Goal: Task Accomplishment & Management: Manage account settings

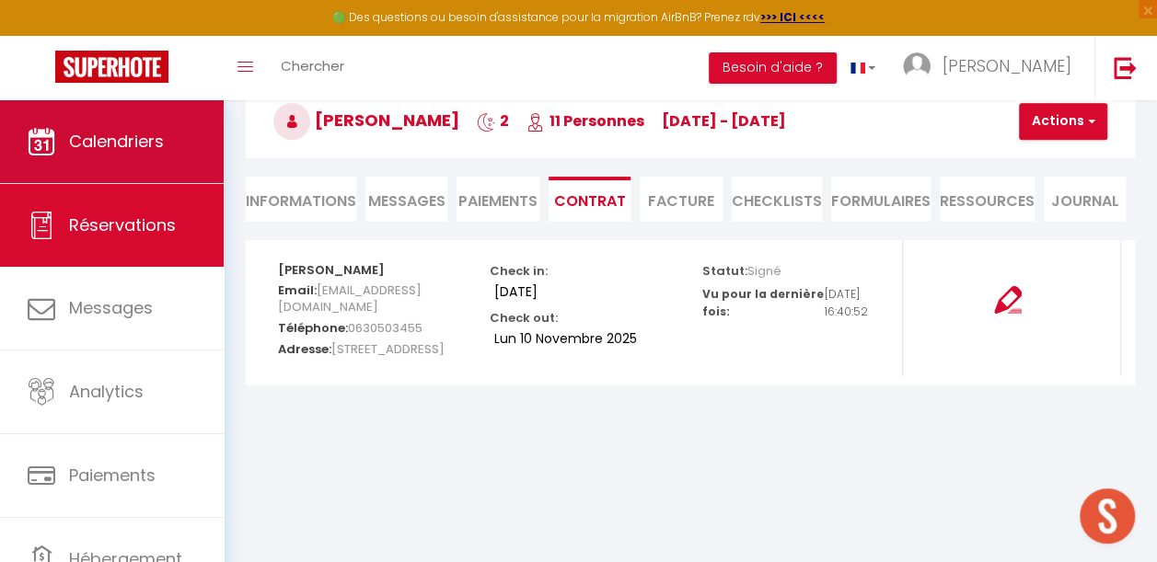
scroll to position [100, 0]
click at [94, 156] on link "Calendriers" at bounding box center [112, 141] width 224 height 83
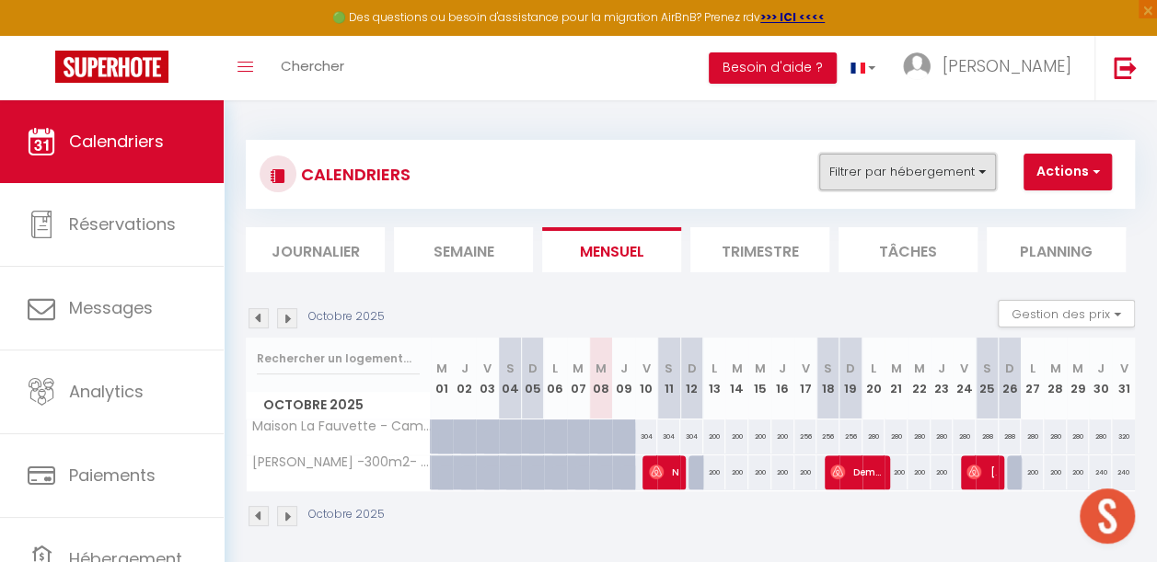
click at [893, 169] on button "Filtrer par hébergement" at bounding box center [907, 172] width 177 height 37
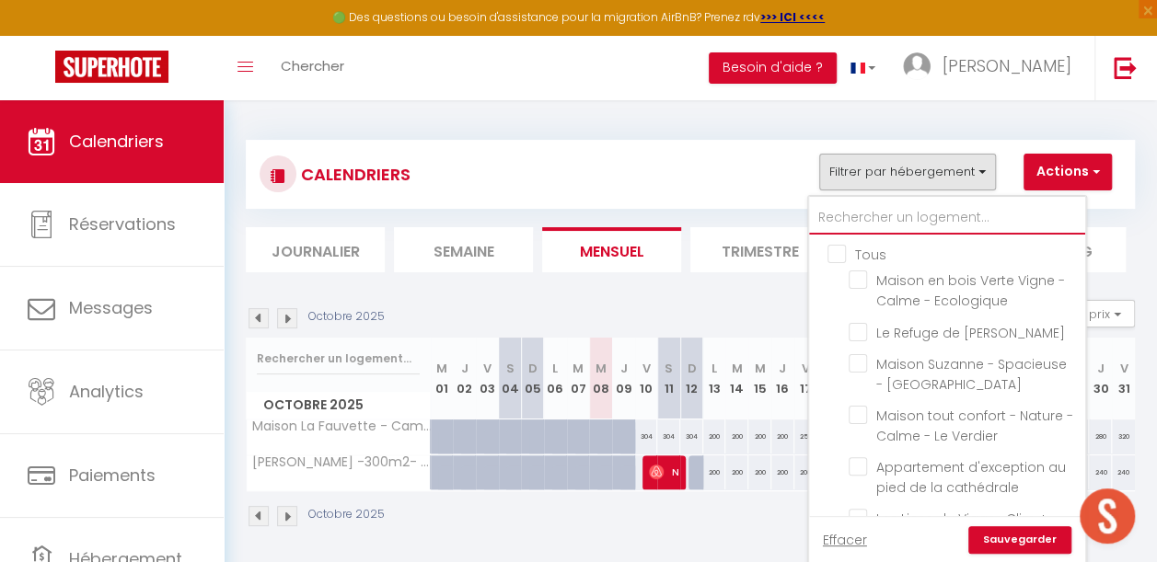
click at [869, 216] on input "text" at bounding box center [947, 218] width 276 height 33
type input "s"
checkbox input "false"
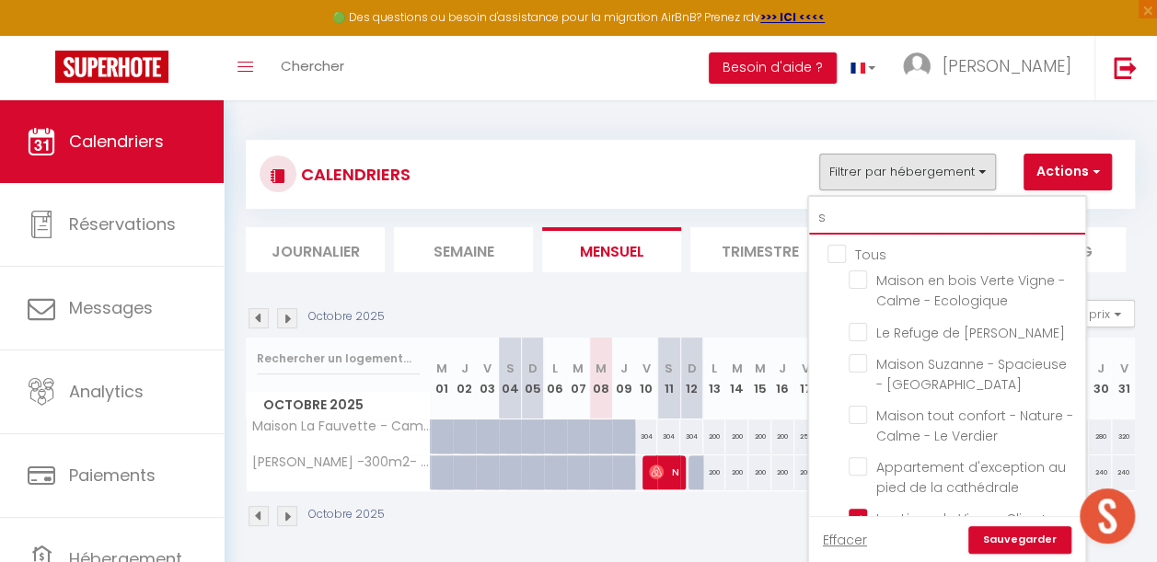
checkbox input "false"
checkbox input "true"
checkbox input "false"
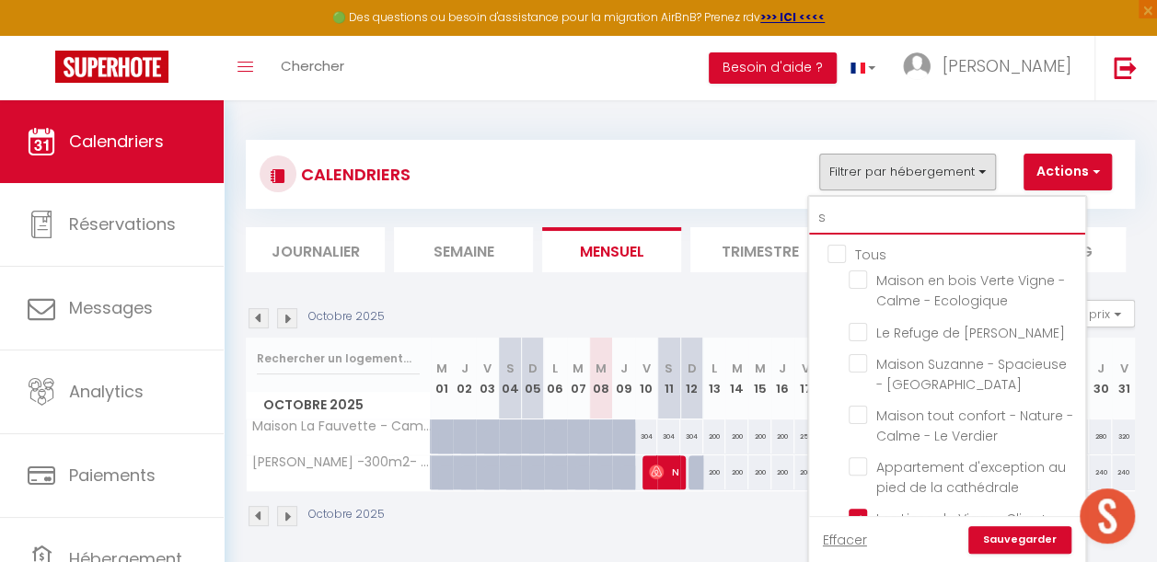
checkbox input "false"
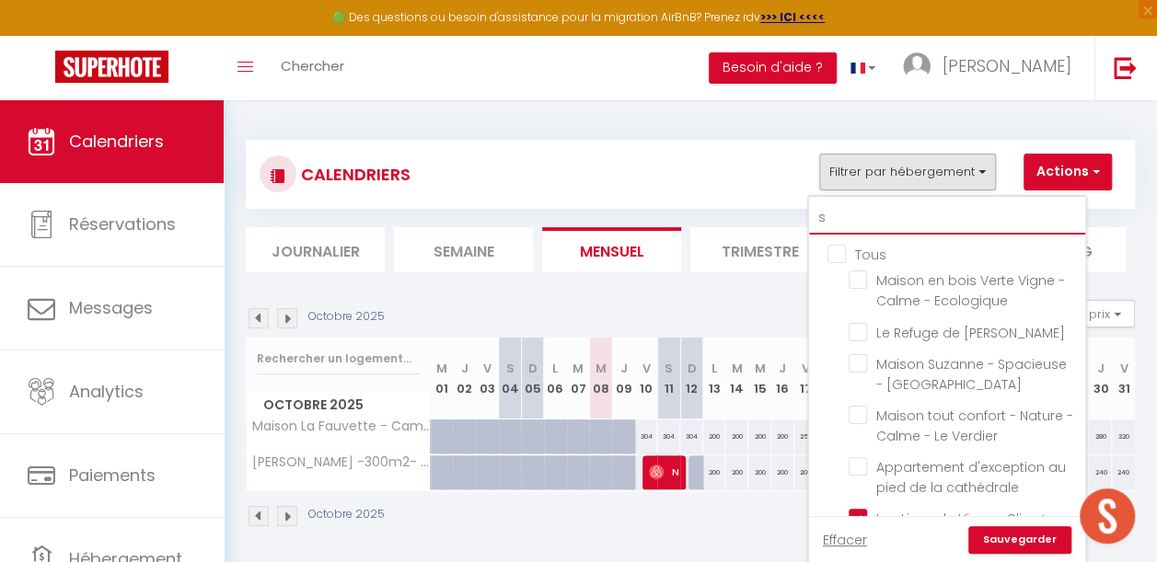
checkbox input "false"
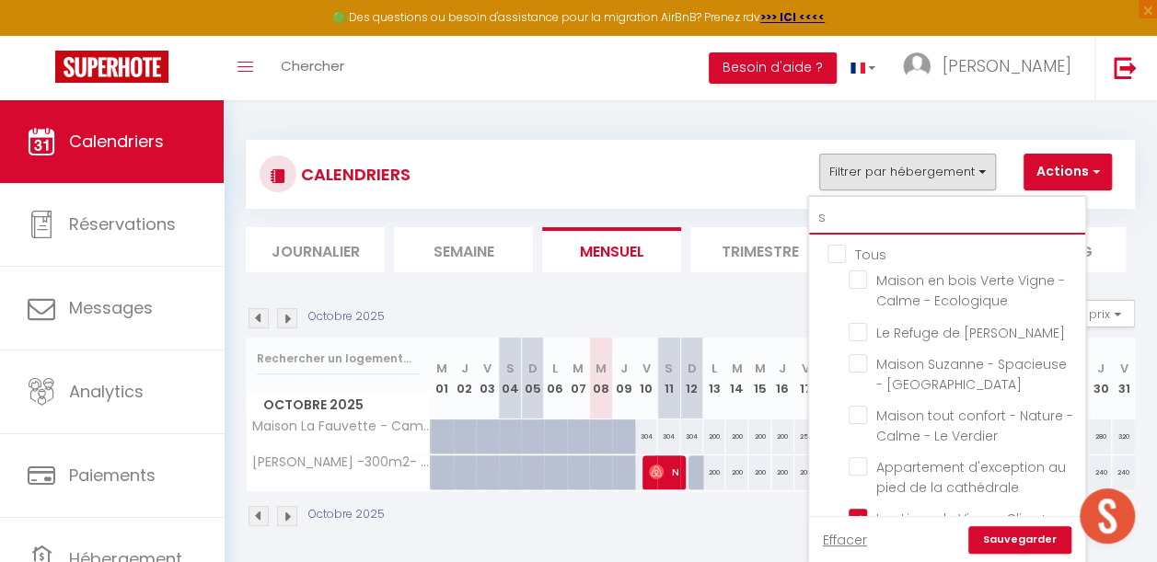
checkbox input "false"
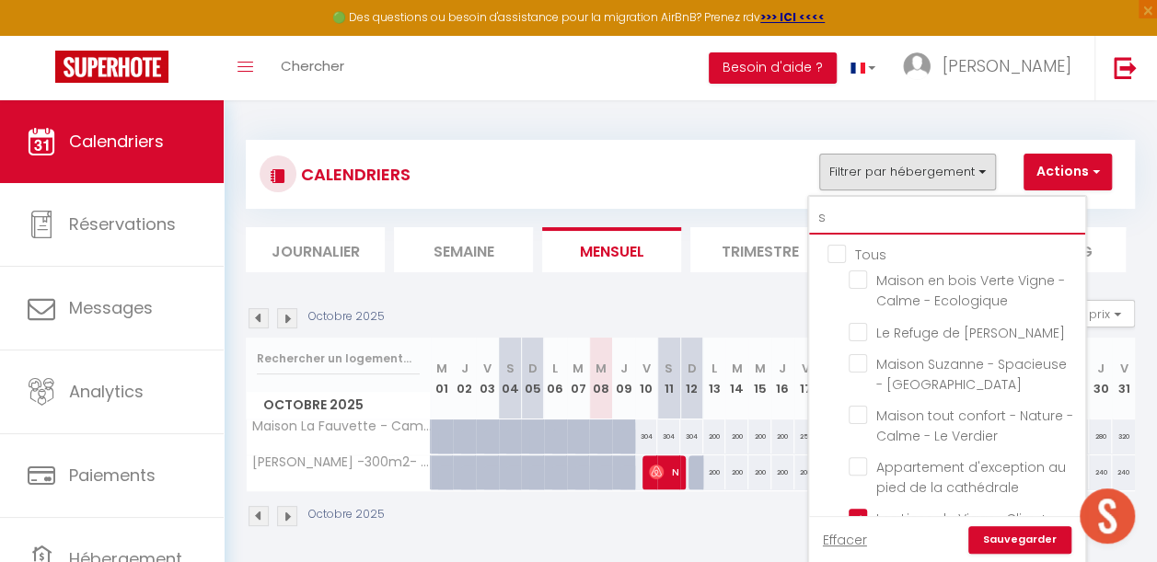
checkbox input "false"
checkbox input "true"
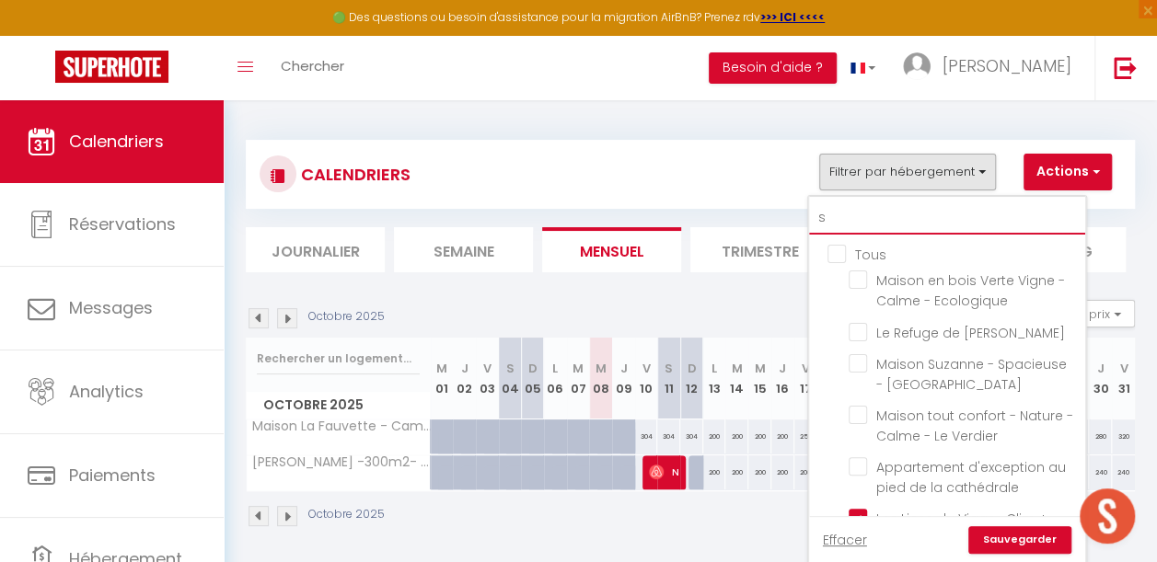
checkbox input "false"
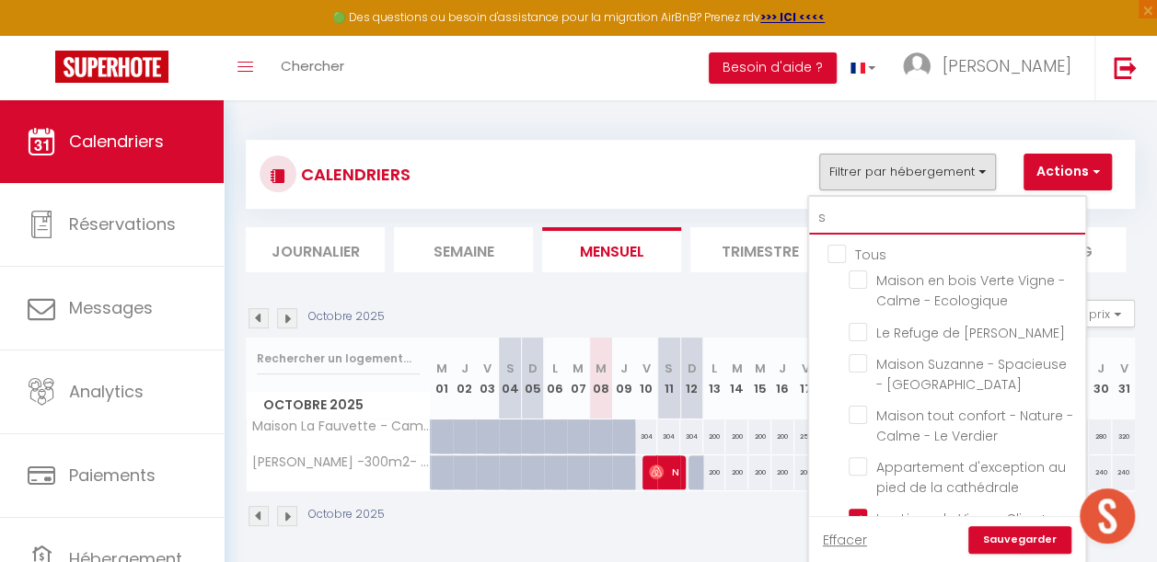
checkbox input "false"
type input "so"
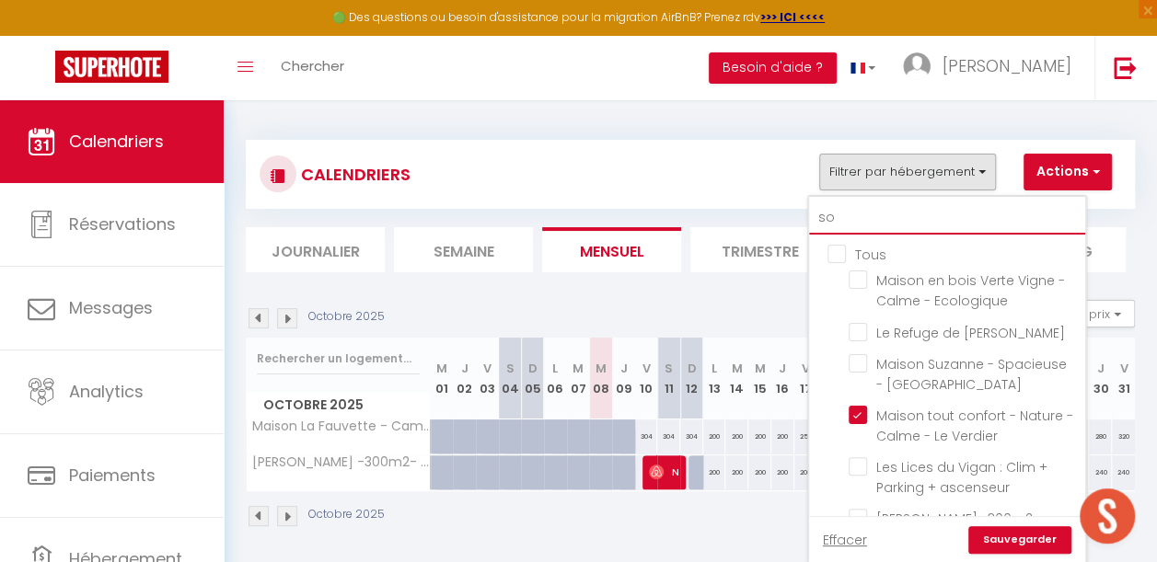
checkbox input "false"
checkbox input "true"
checkbox input "false"
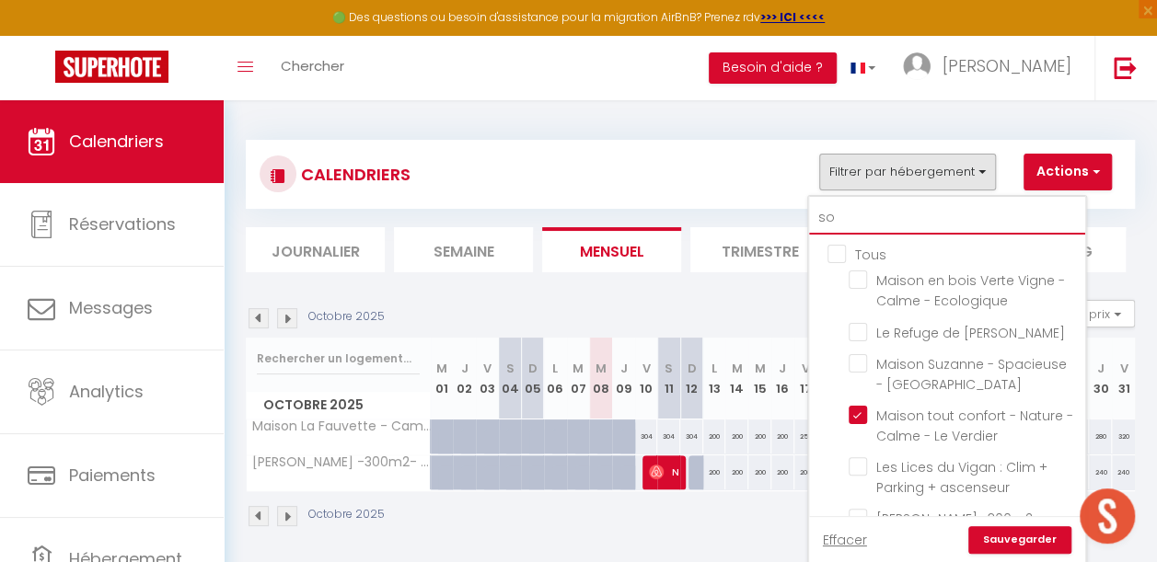
checkbox input "false"
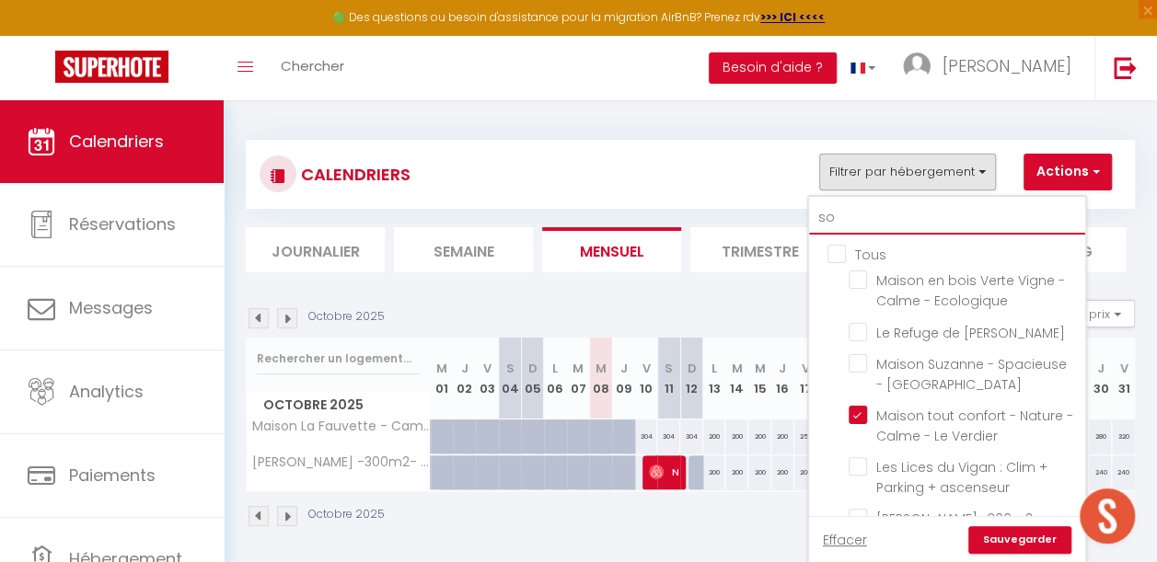
checkbox input "false"
checkbox input "true"
checkbox input "false"
type input "sou"
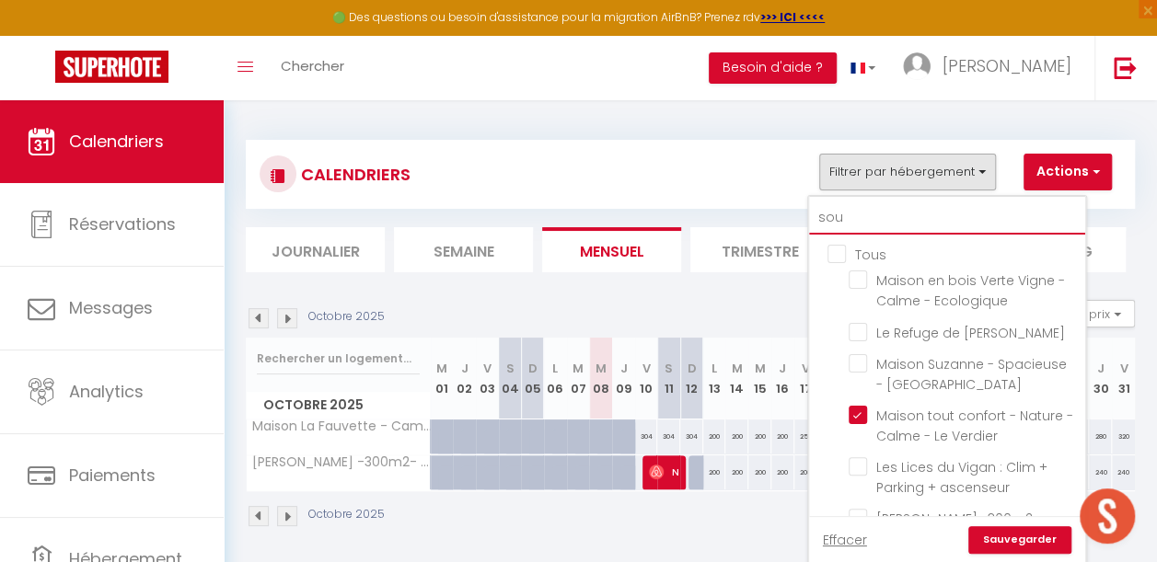
checkbox input "false"
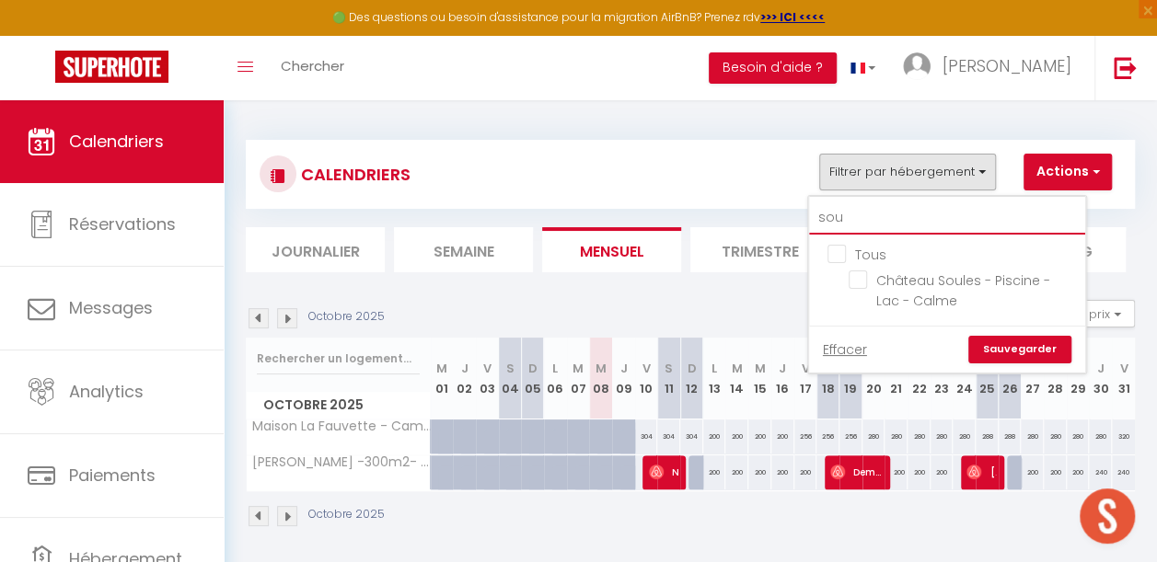
type input "soul"
checkbox input "false"
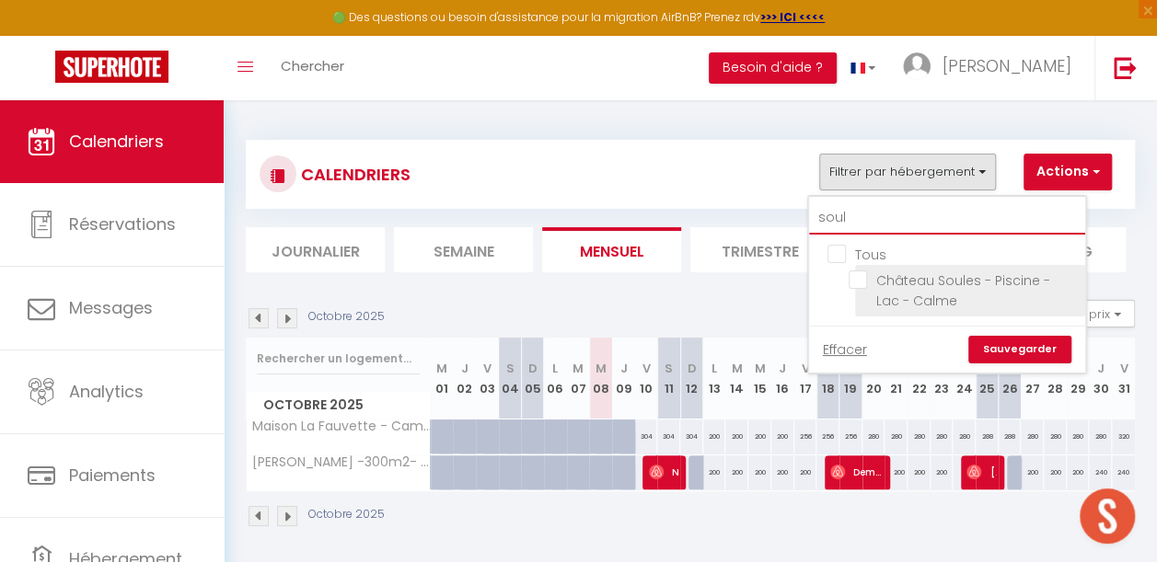
type input "soul"
click at [863, 280] on input "Château Soules - Piscine - Lac - Calme" at bounding box center [964, 280] width 230 height 18
checkbox input "true"
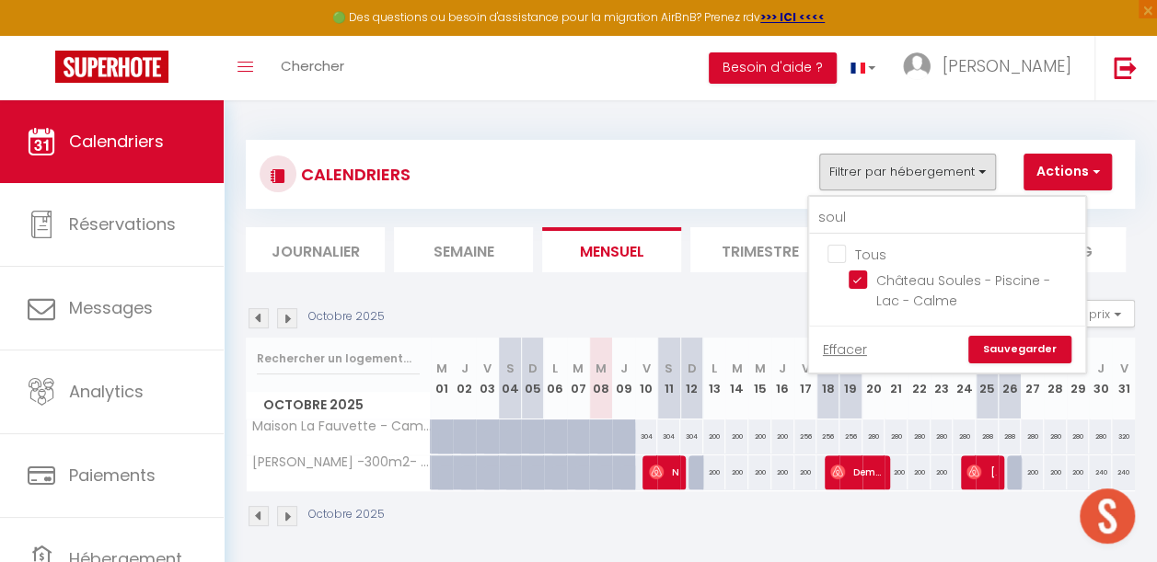
click at [1048, 355] on link "Sauvegarder" at bounding box center [1019, 350] width 103 height 28
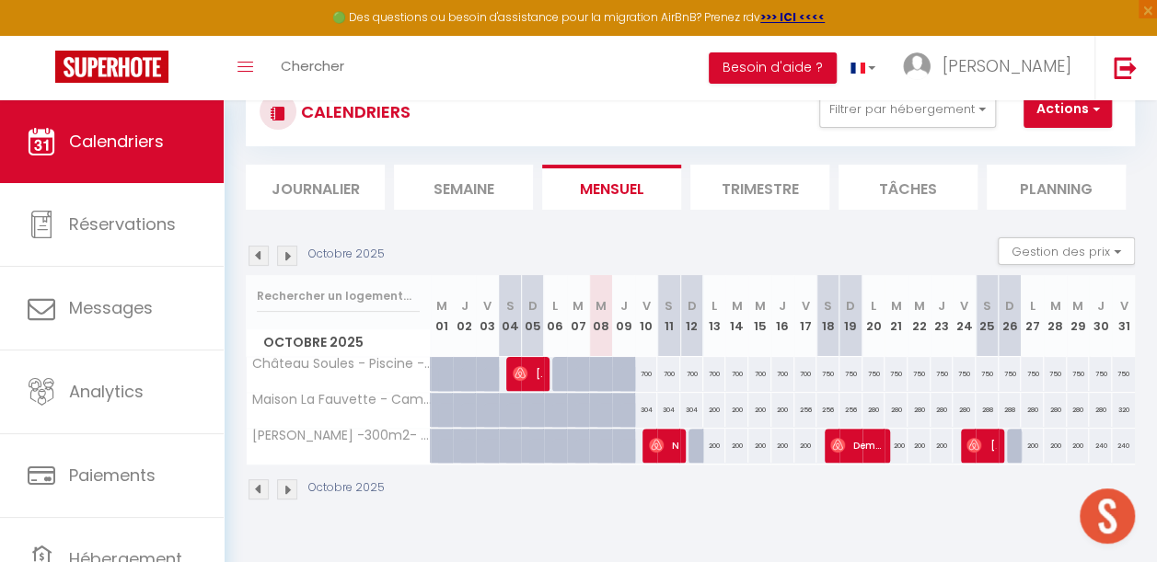
scroll to position [92, 0]
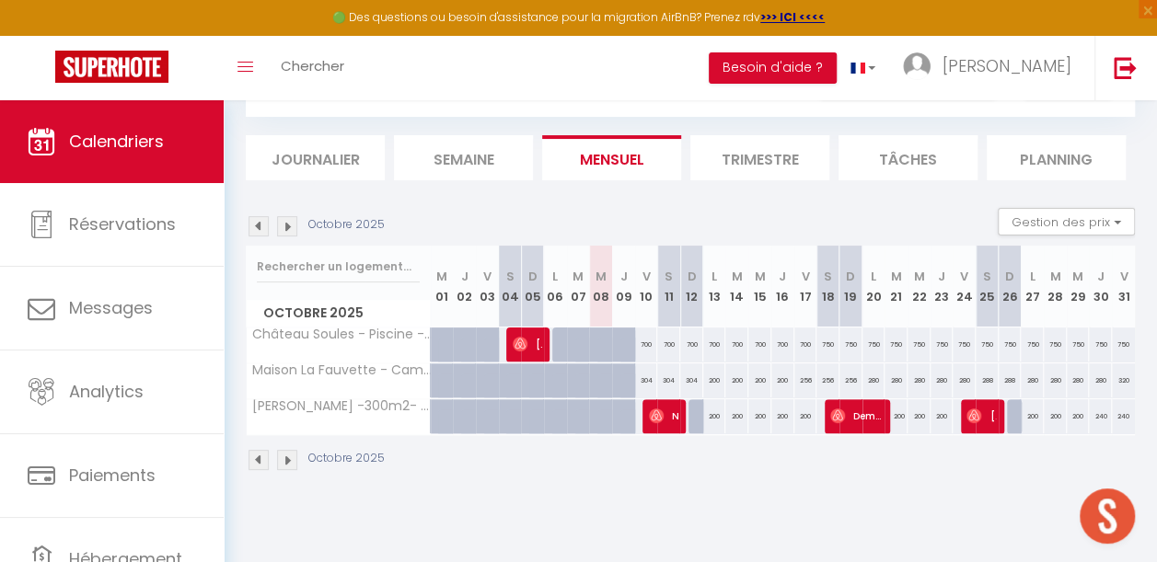
click at [260, 232] on img at bounding box center [259, 226] width 20 height 20
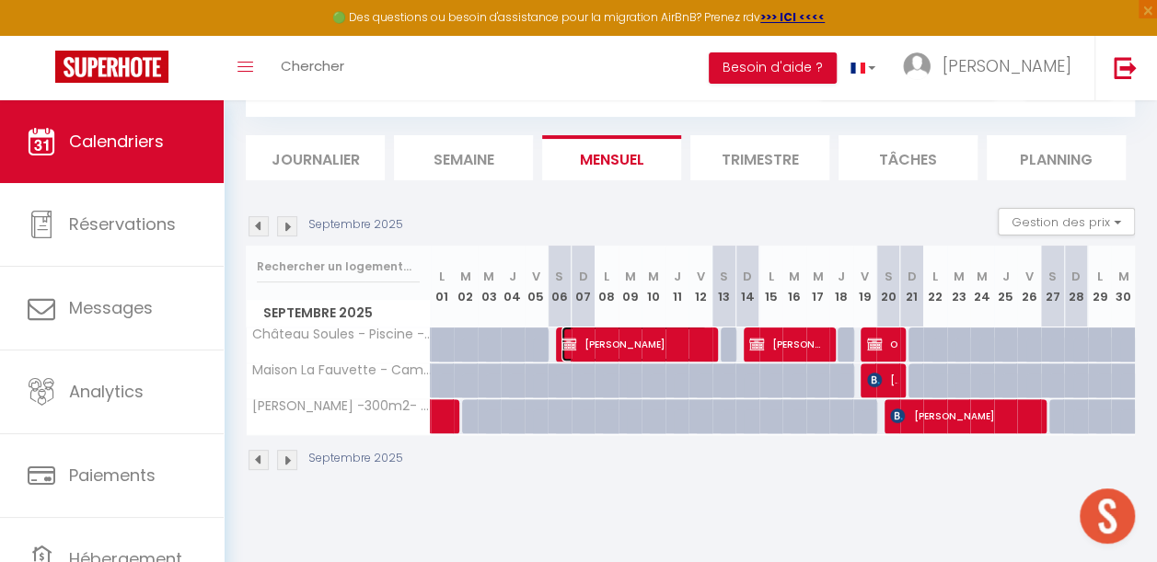
click at [645, 352] on span "[PERSON_NAME]" at bounding box center [634, 344] width 145 height 35
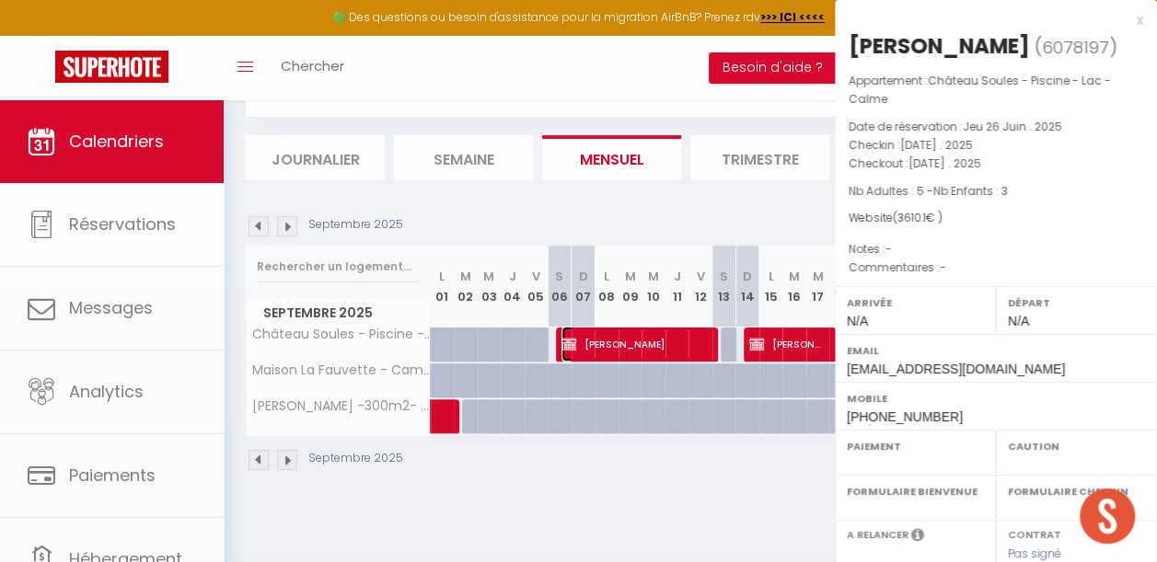
select select "OK"
select select "KO"
select select "0"
select select "1"
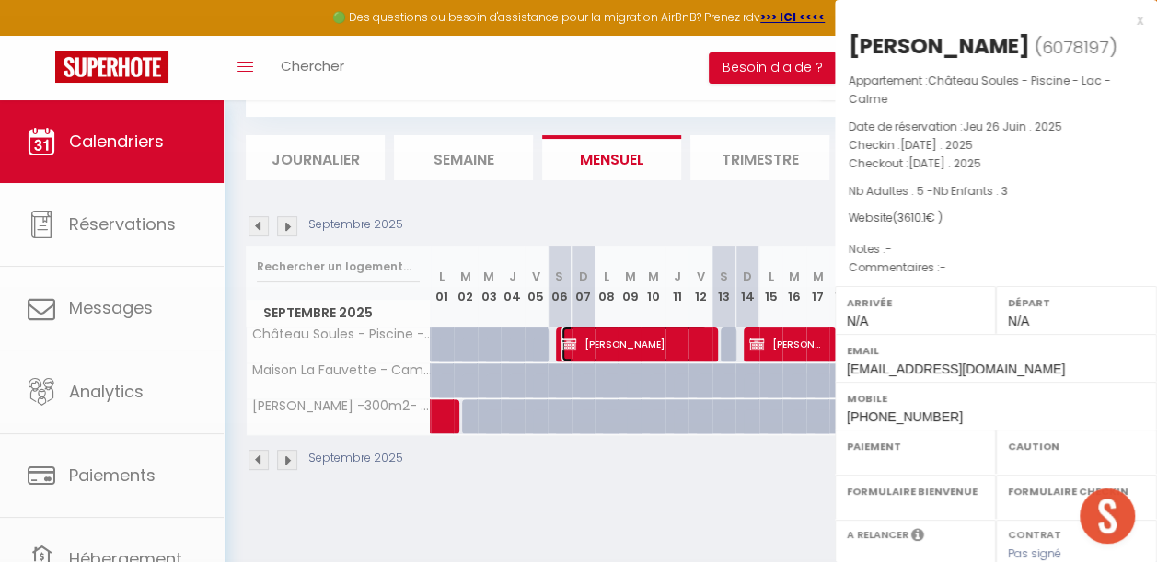
select select
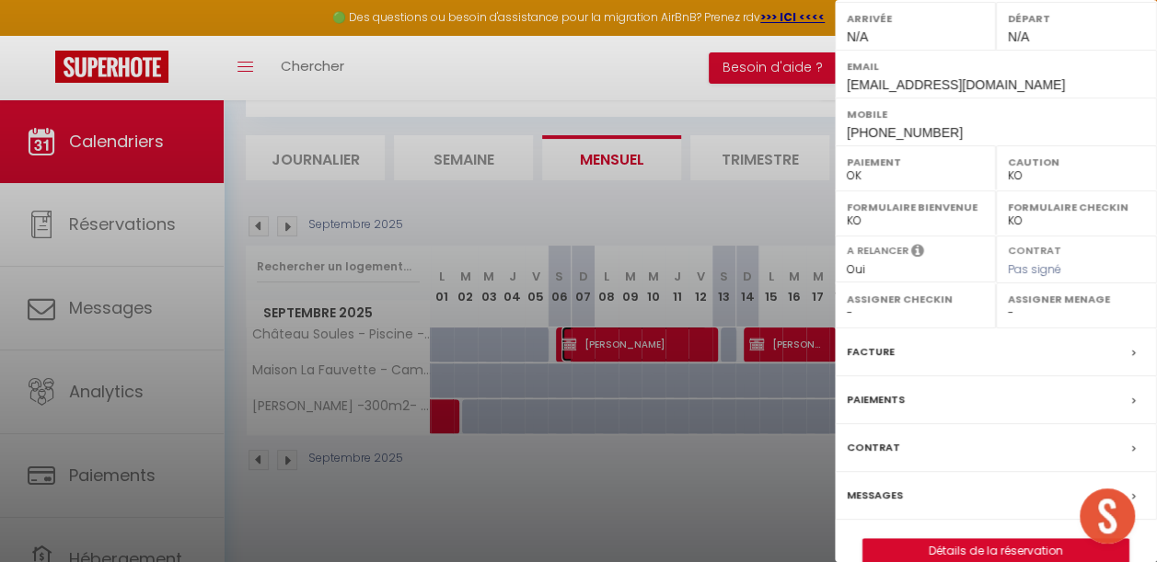
scroll to position [309, 0]
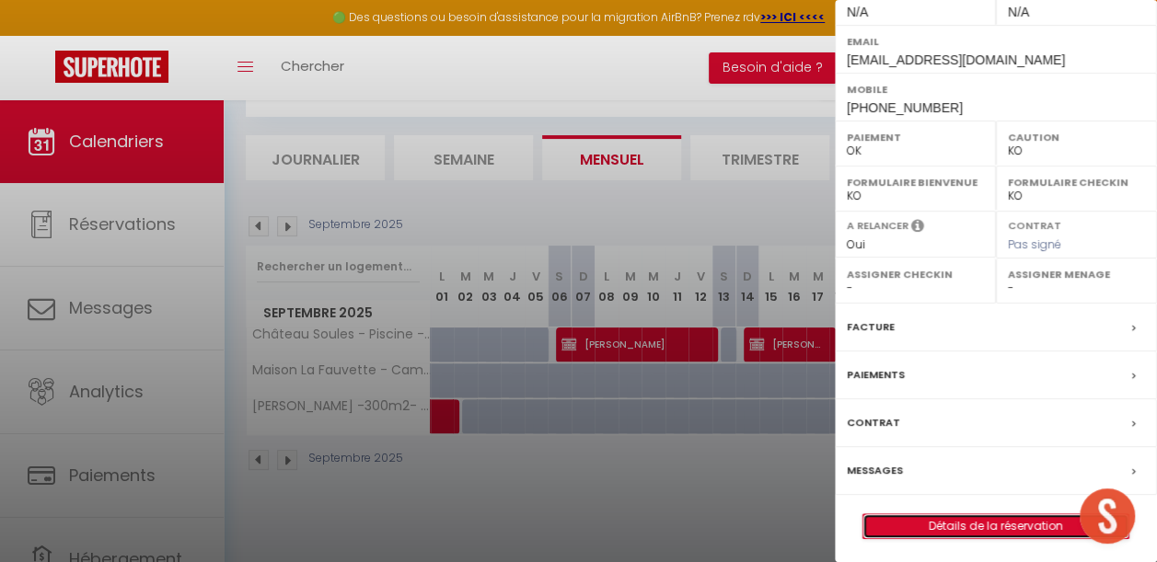
click at [885, 515] on link "Détails de la réservation" at bounding box center [995, 527] width 265 height 24
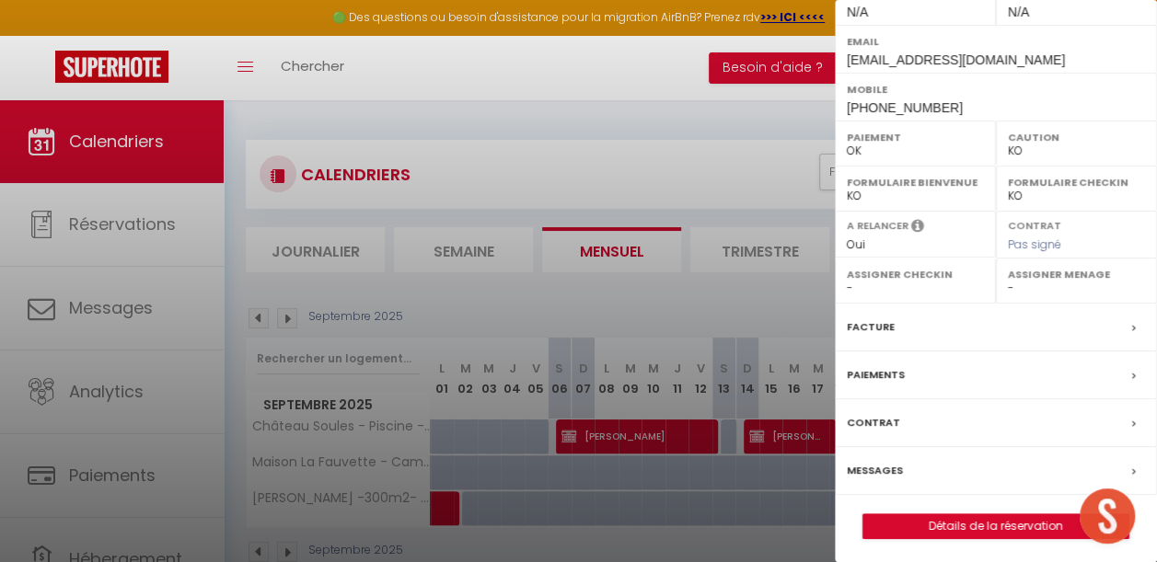
select select
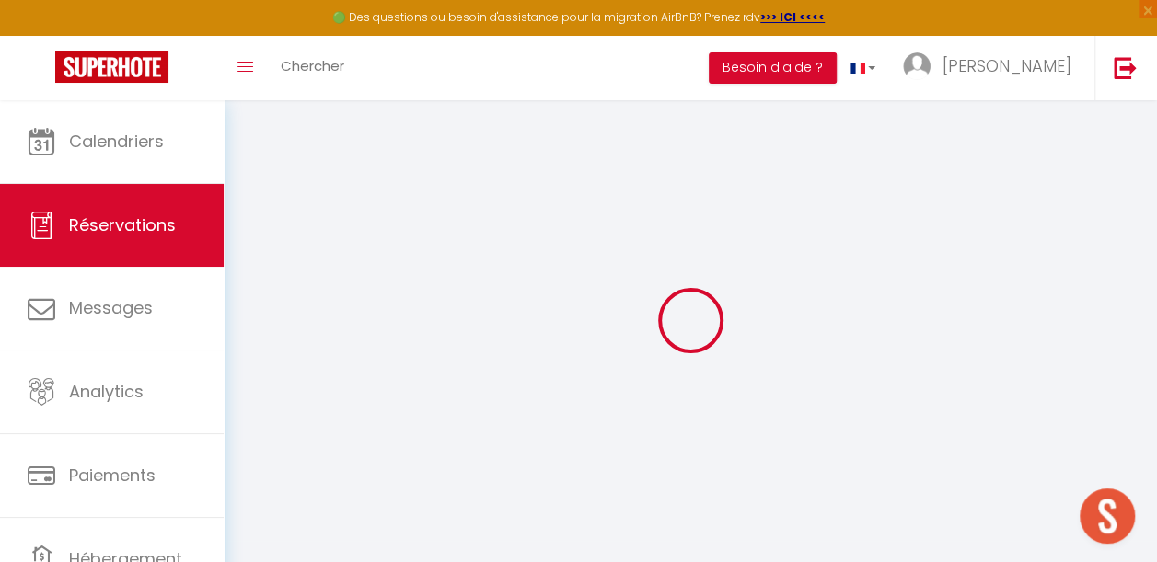
select select
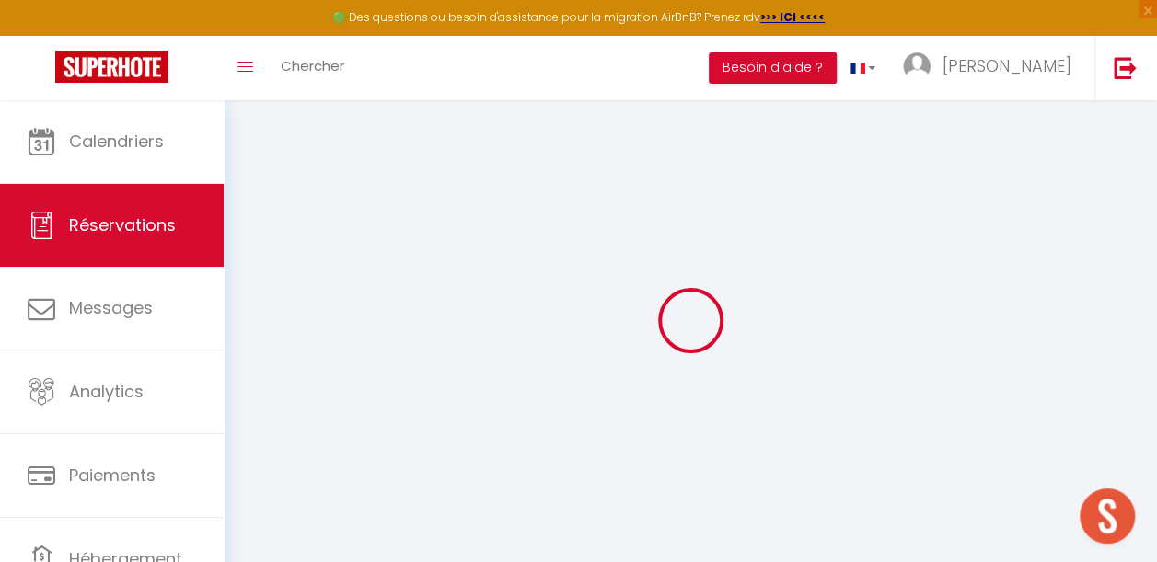
select select
checkbox input "false"
select select
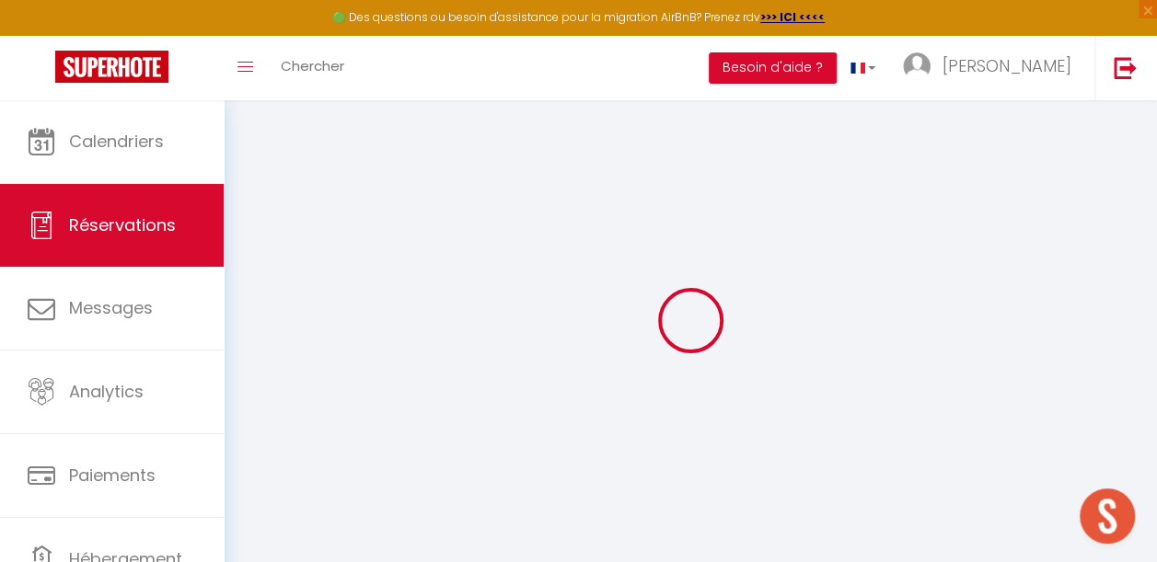
select select
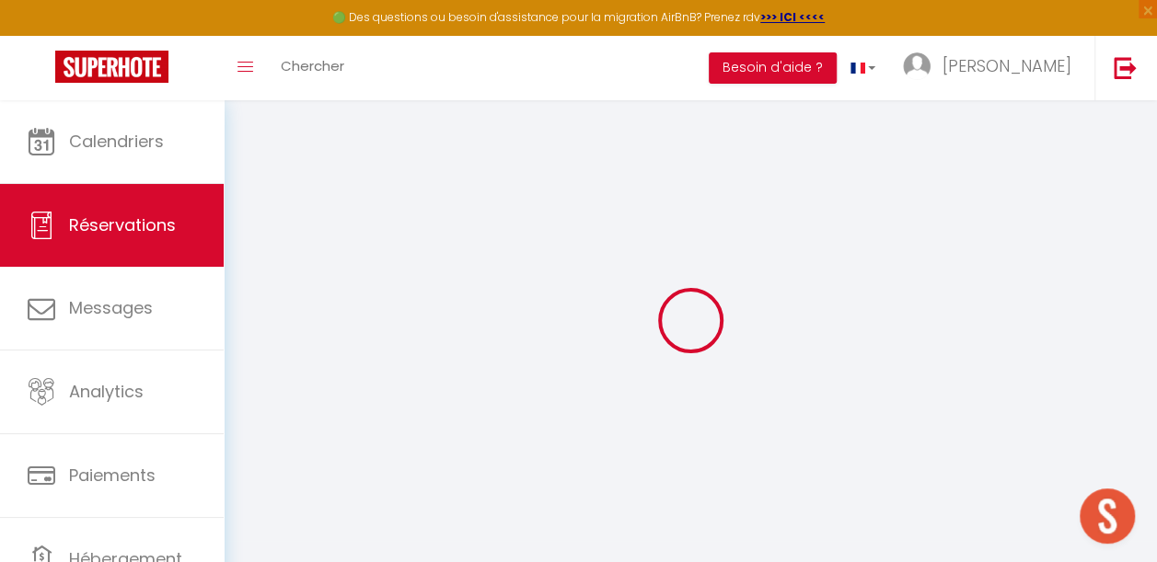
checkbox input "false"
type input "[PERSON_NAME]"
type input "[EMAIL_ADDRESS][DOMAIN_NAME]"
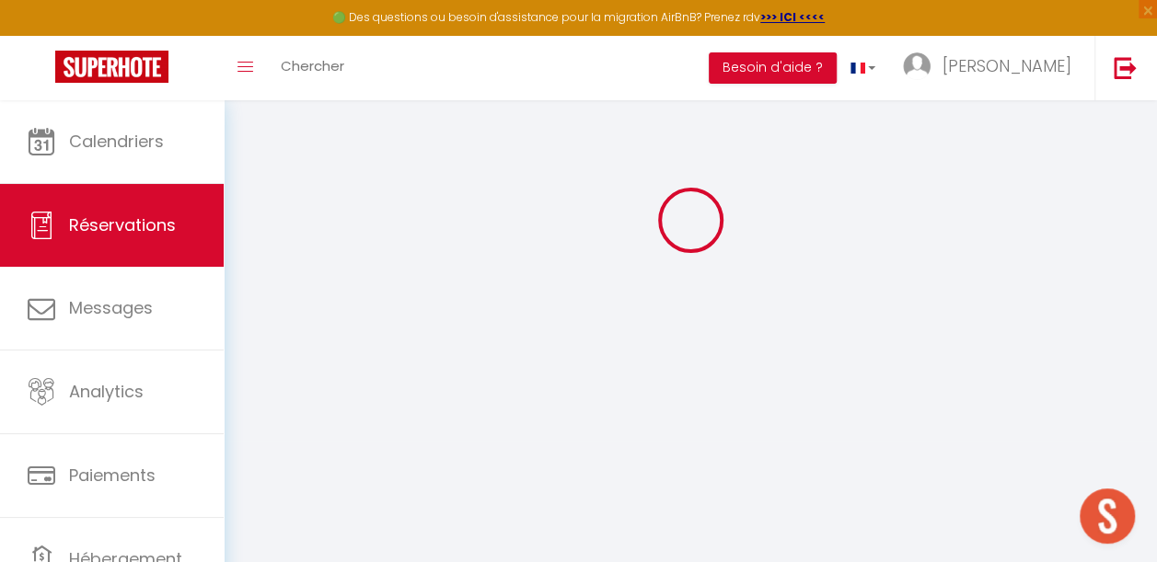
type input "[PHONE_NUMBER]"
type input "G43 2TA"
type input "[STREET_ADDRESS]"
type input "[GEOGRAPHIC_DATA]"
select select "GB"
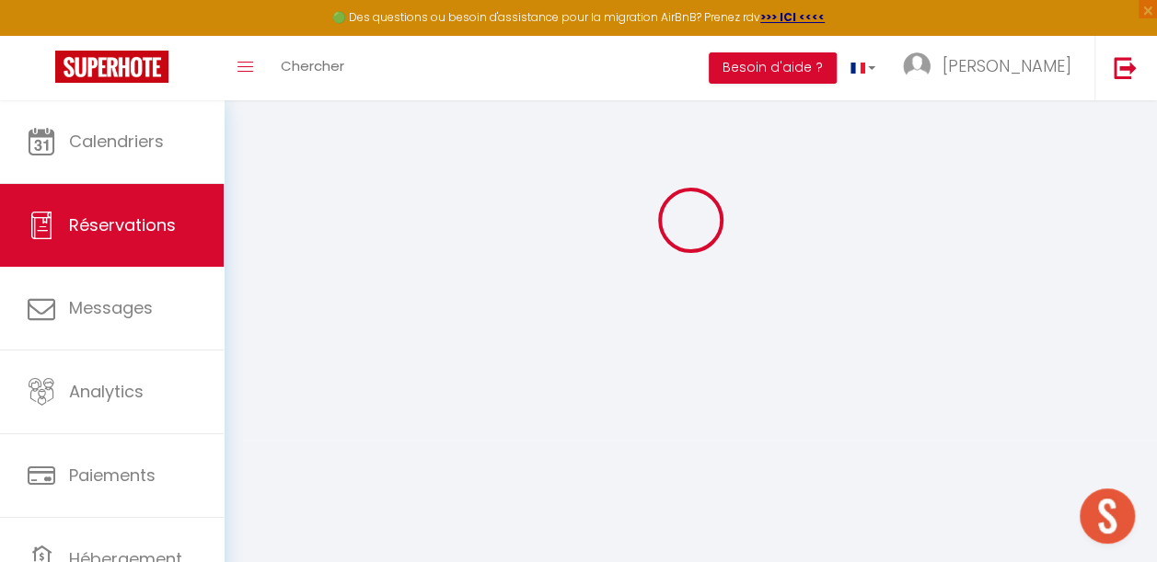
select select "61372"
select select "1"
type input "[DATE]"
select select
type input "[DATE]"
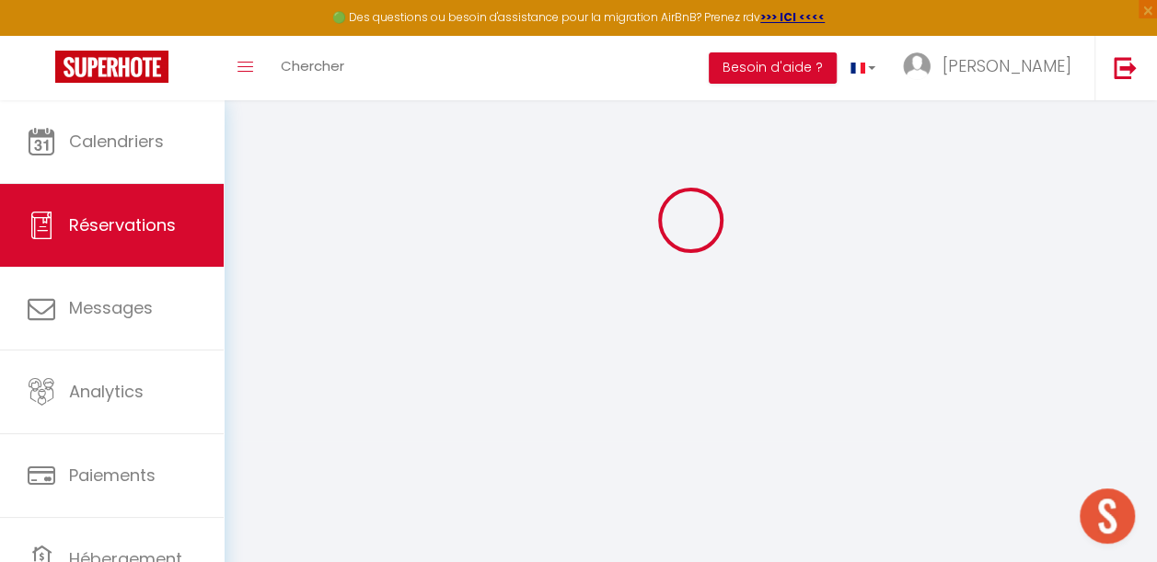
select select
type input "5"
type input "3"
select select "12"
select select
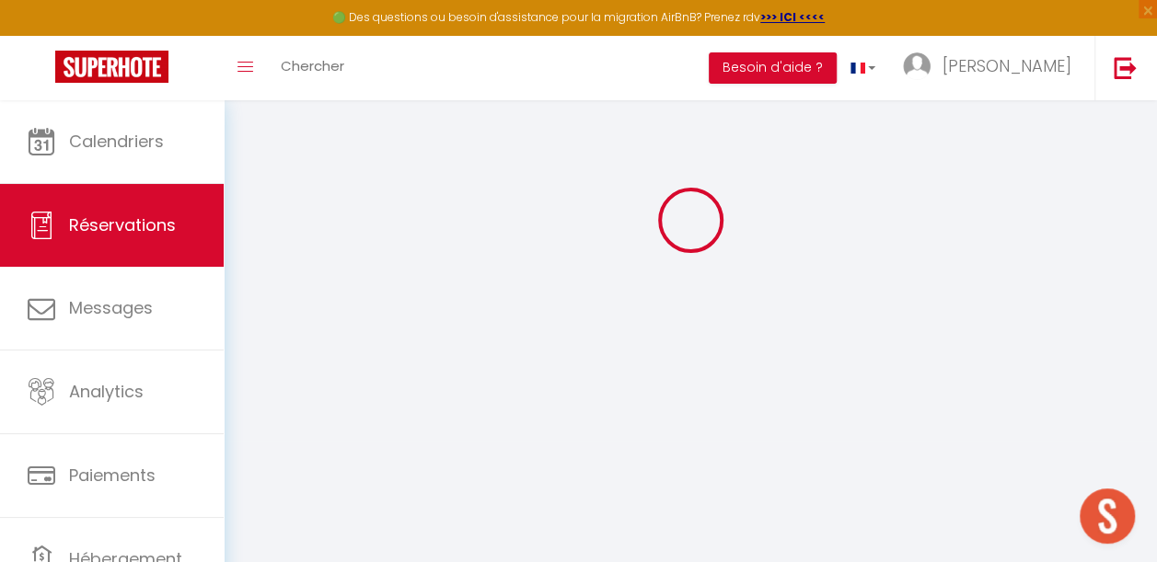
type input "3307.5"
checkbox input "false"
type input "0"
select select "69"
type input "0"
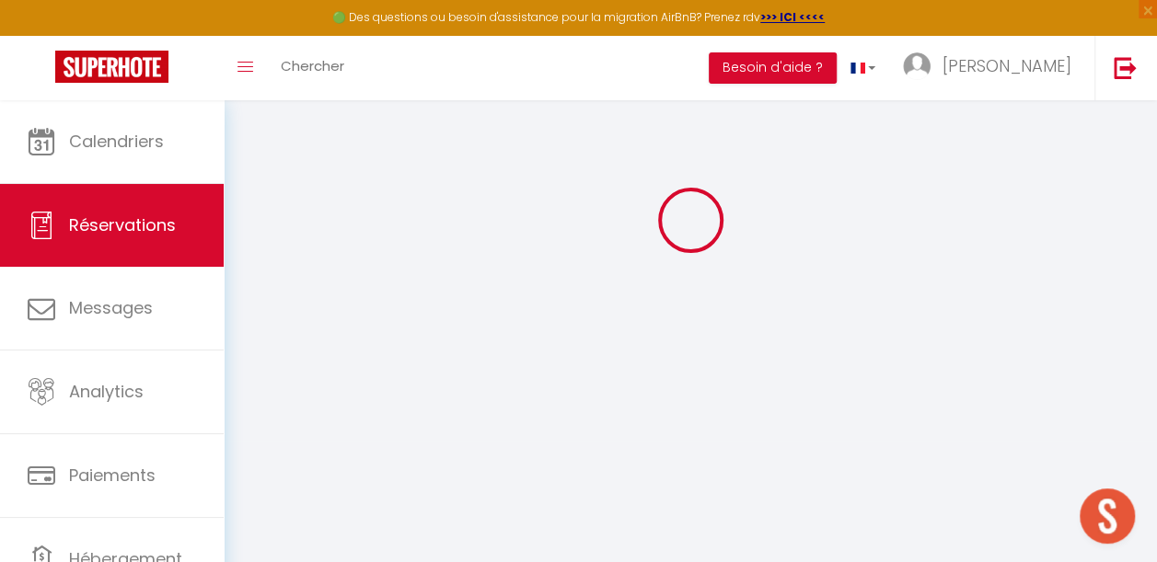
type input "0"
select select
select select "14"
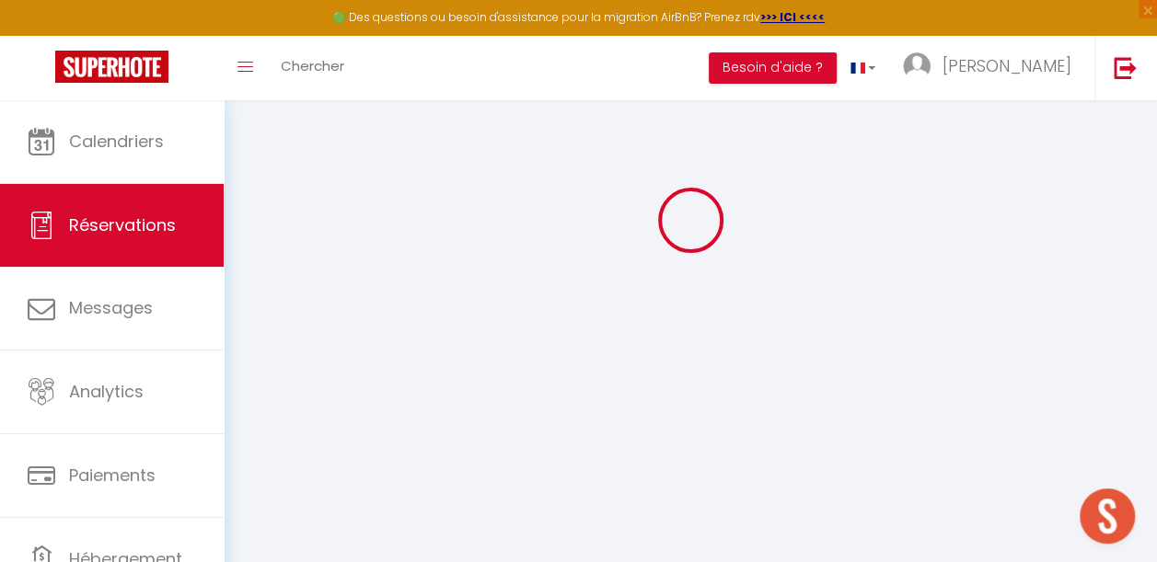
checkbox input "false"
select select
checkbox input "false"
select select
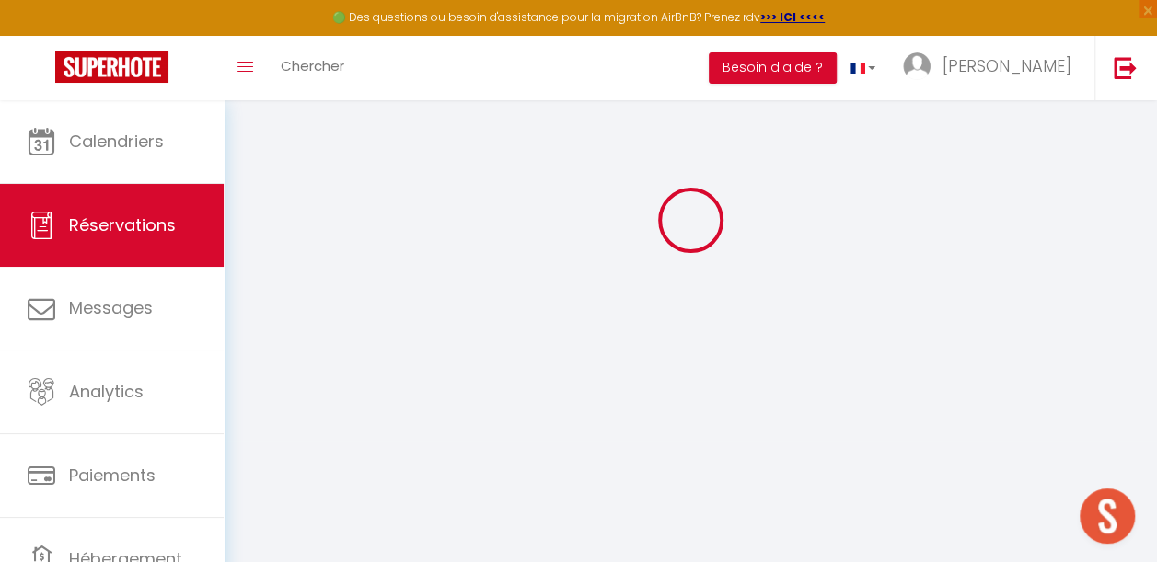
select select
checkbox input "false"
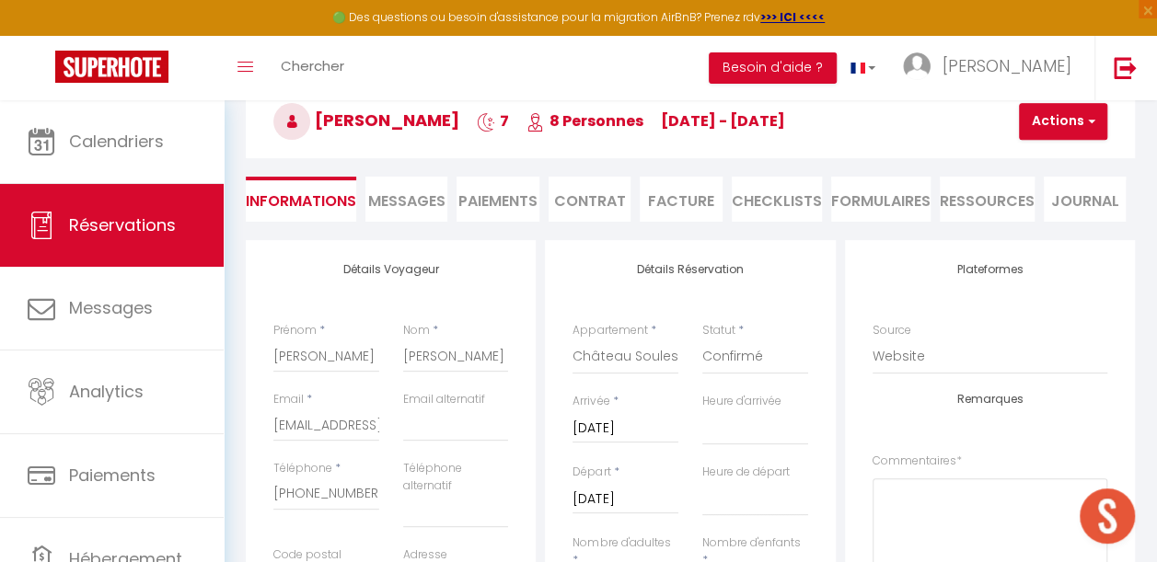
select select
checkbox input "false"
type input "220"
type input "82.6"
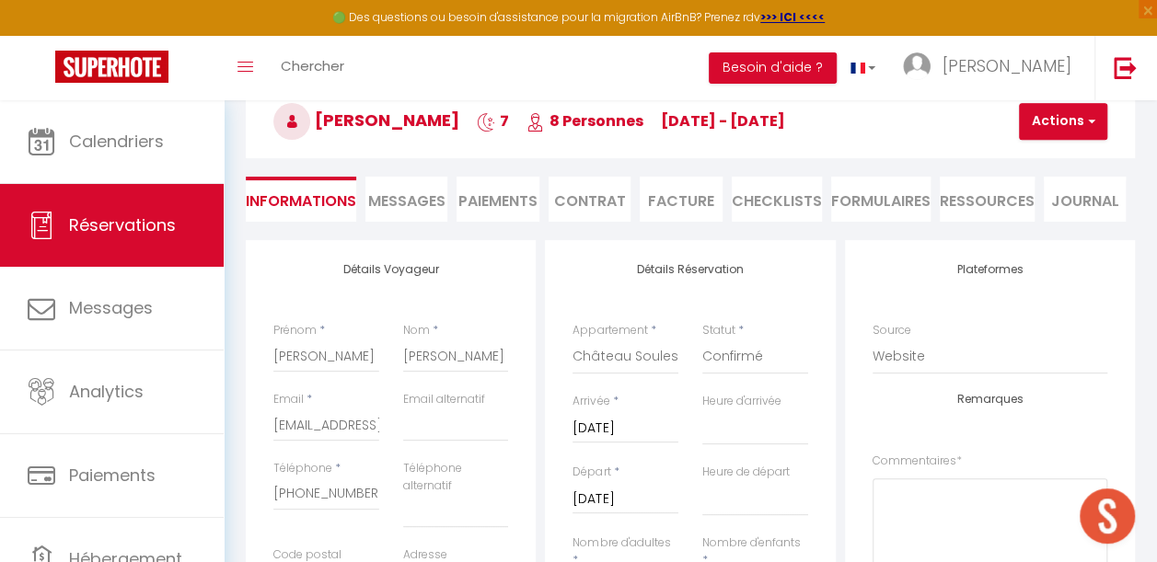
select select
checkbox input "false"
select select
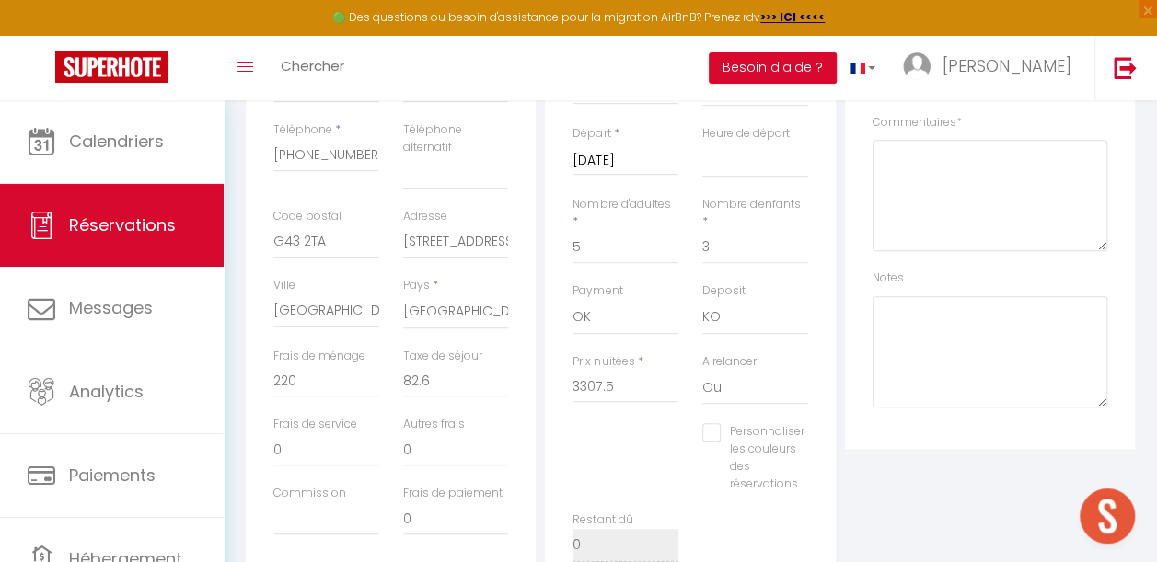
scroll to position [469, 0]
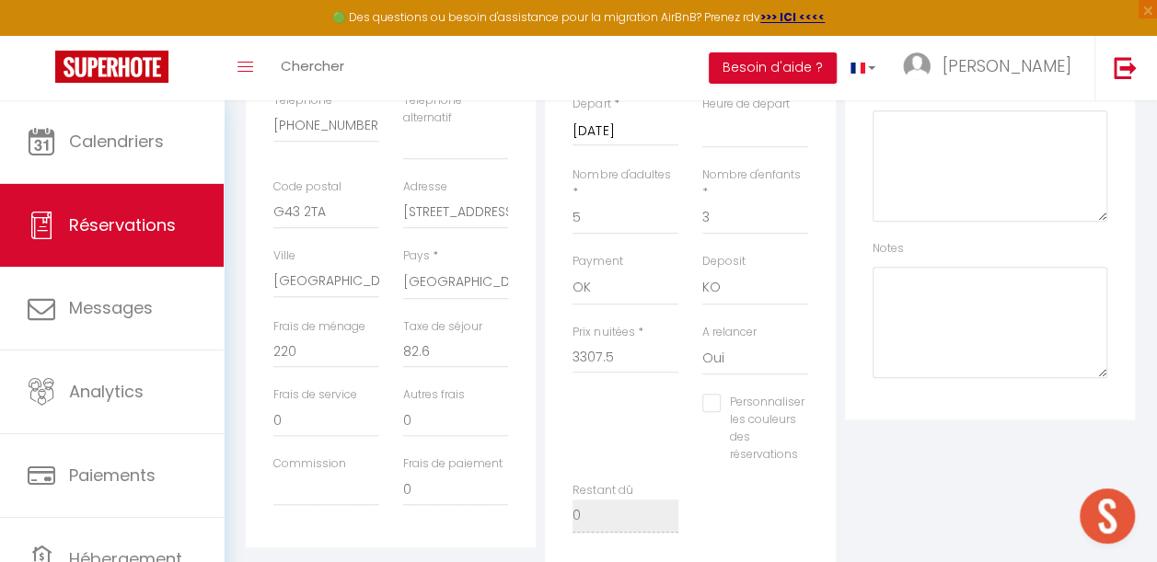
scroll to position [100, 0]
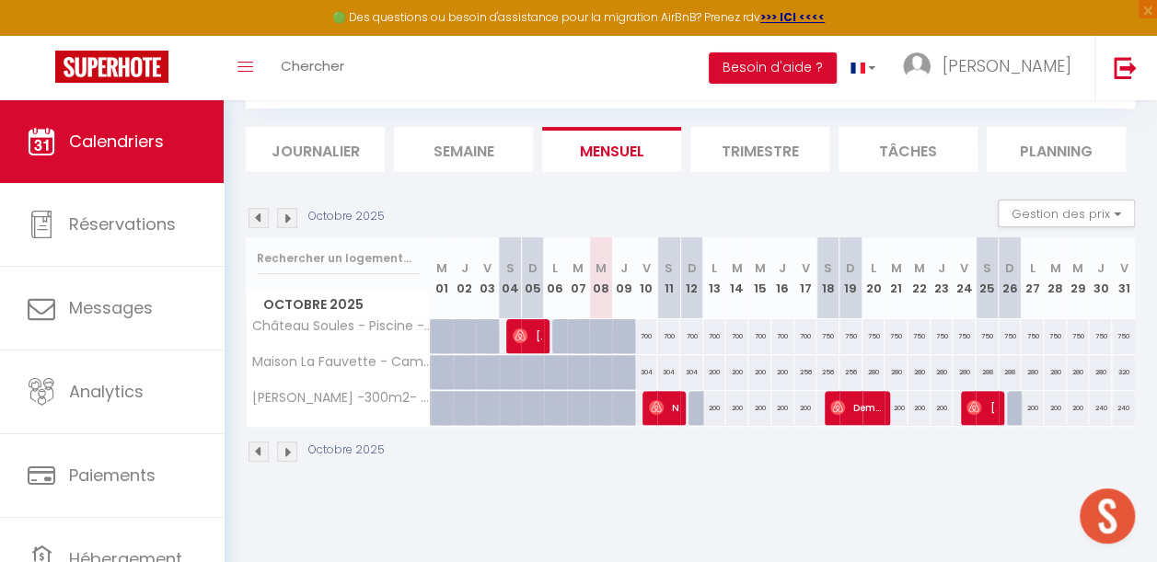
click at [254, 215] on img at bounding box center [259, 218] width 20 height 20
select select
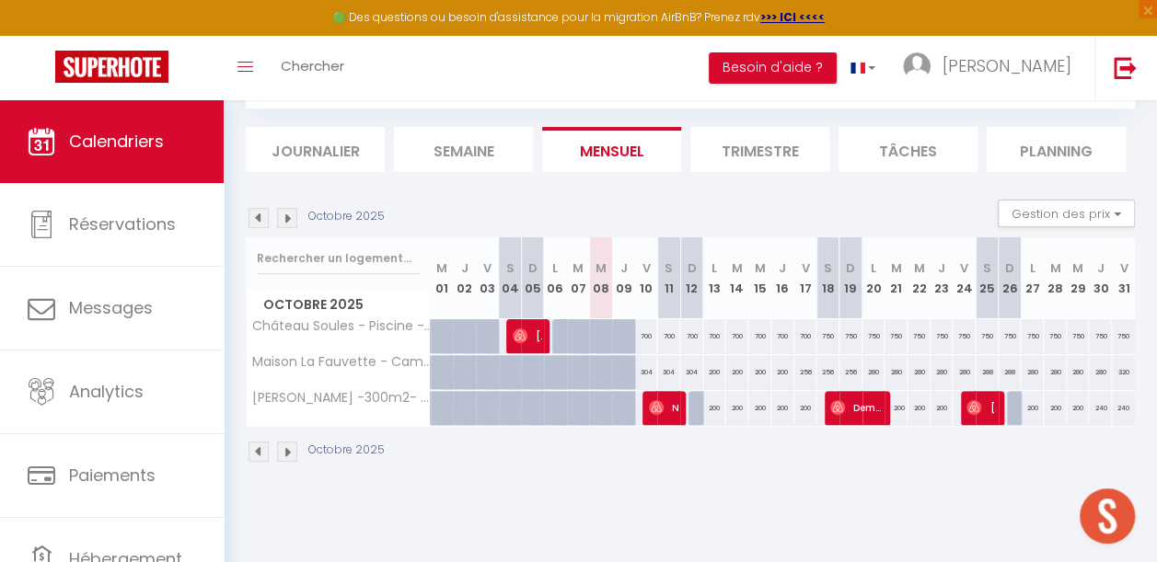
select select
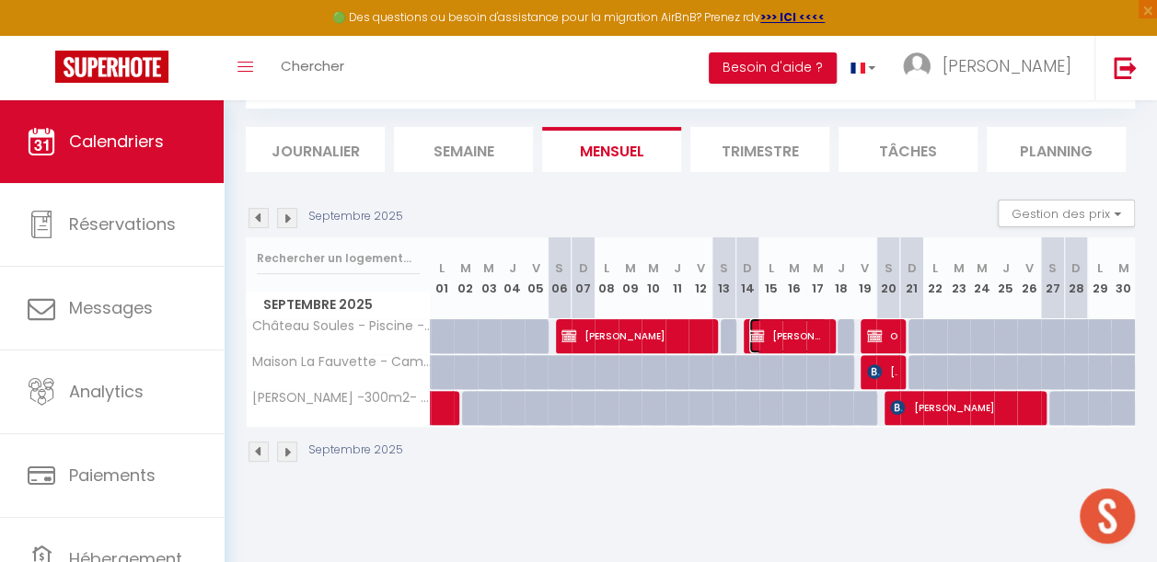
click at [786, 330] on span "[PERSON_NAME]" at bounding box center [787, 335] width 76 height 35
select select "OK"
select select "KO"
select select "1"
select select "0"
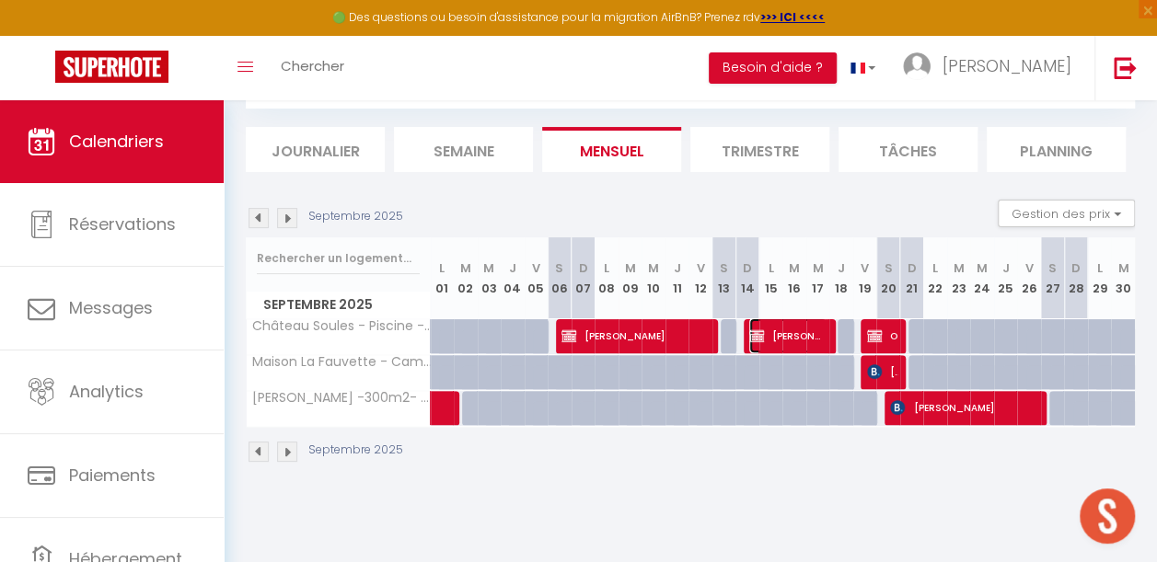
select select "1"
select select
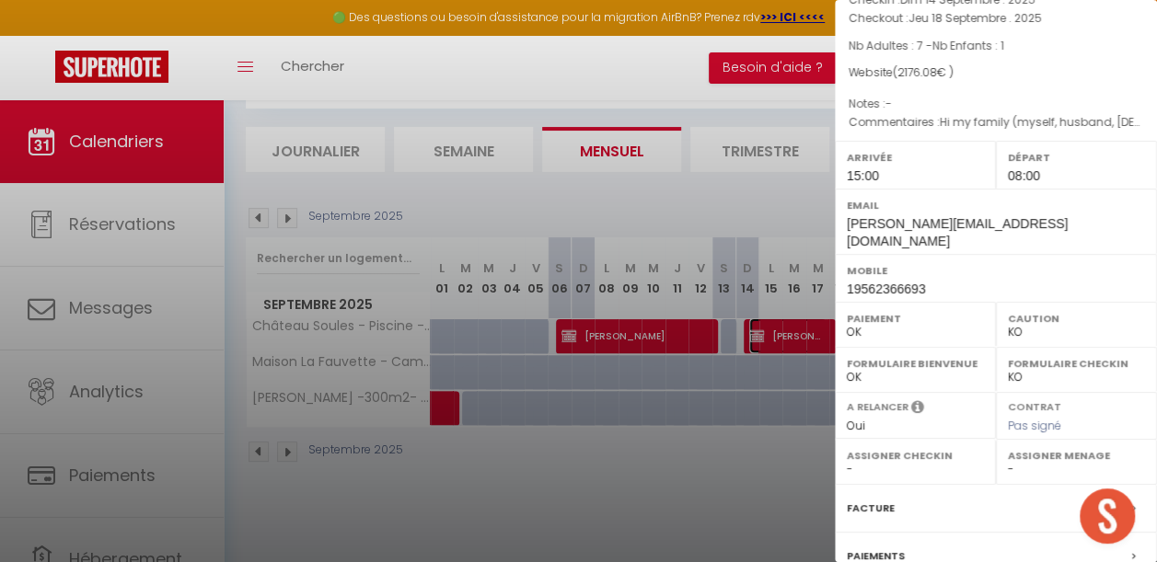
scroll to position [339, 0]
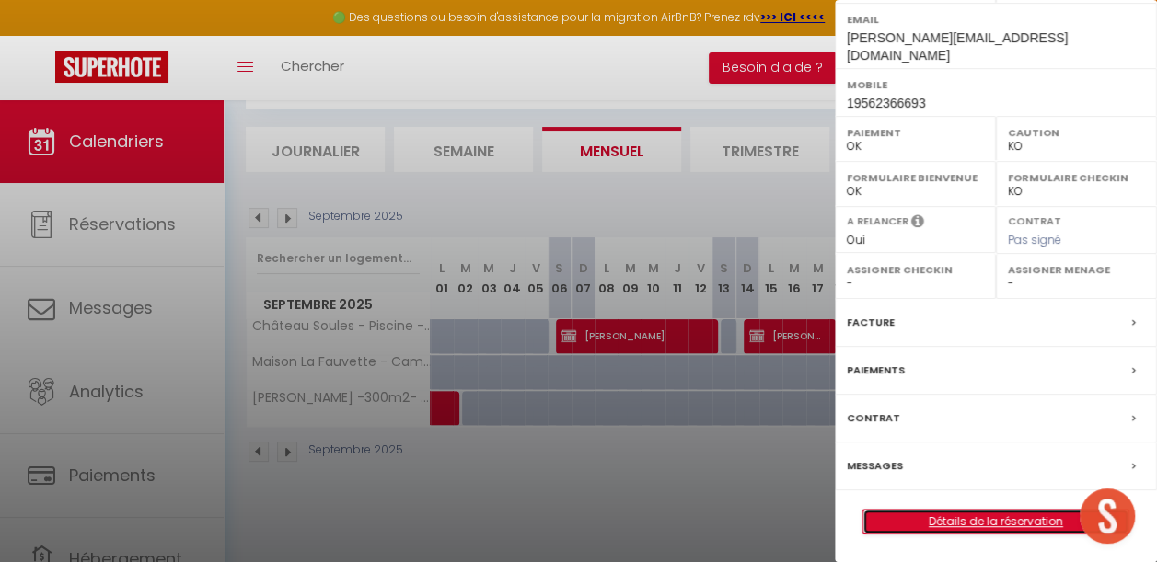
drag, startPoint x: 909, startPoint y: 523, endPoint x: 819, endPoint y: 504, distance: 91.2
click at [909, 524] on link "Détails de la réservation" at bounding box center [995, 522] width 265 height 24
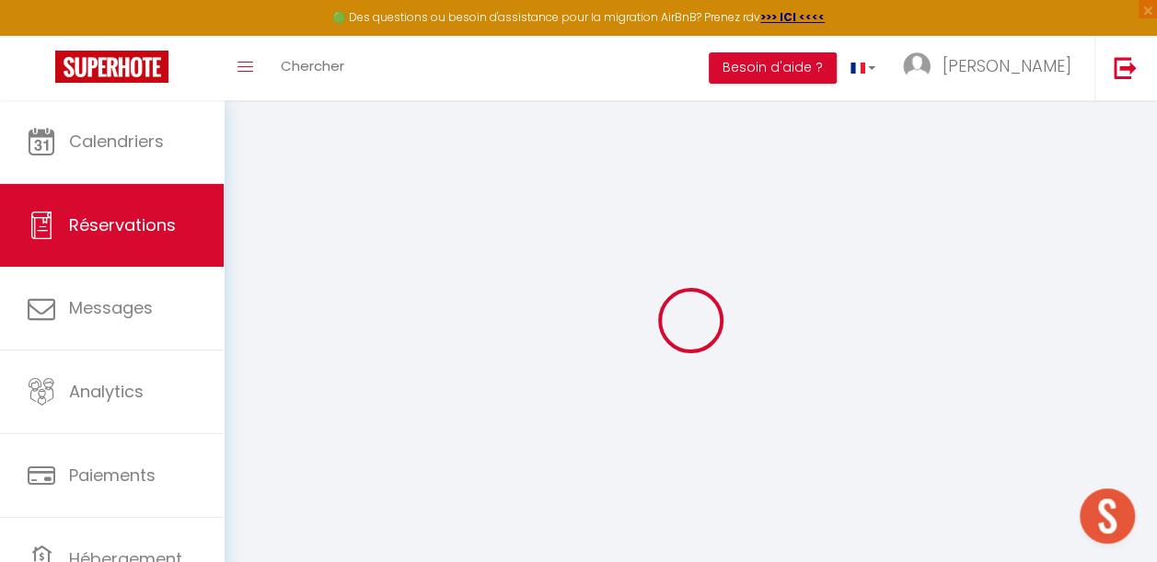
select select
checkbox input "false"
select select
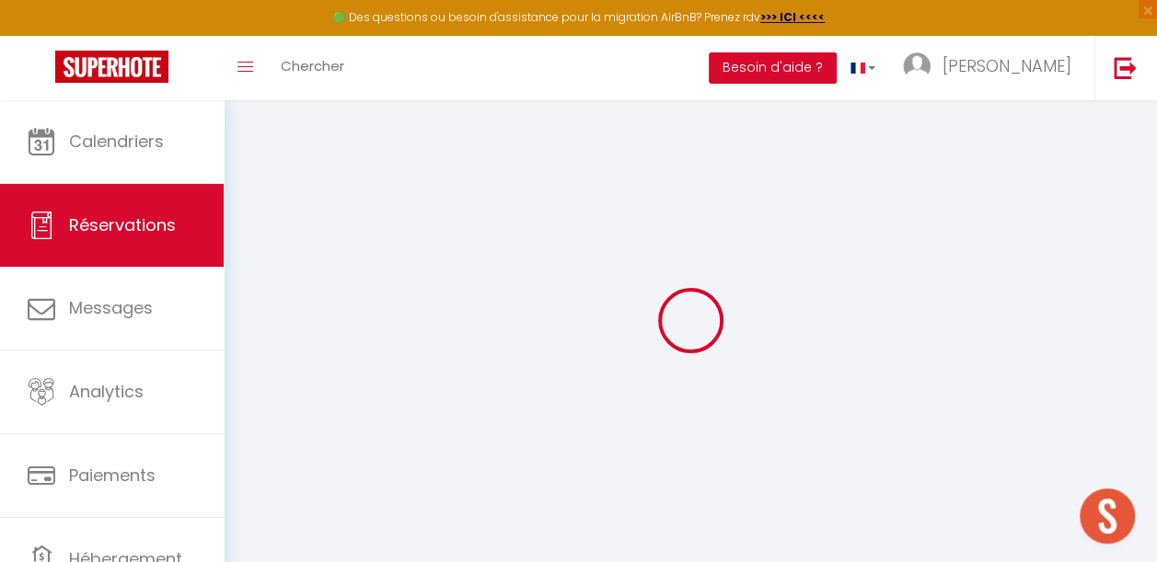
checkbox input "false"
type textarea "Hi my family (myself, husband, [DEMOGRAPHIC_DATA].[DEMOGRAPHIC_DATA], MIL, FIL,…"
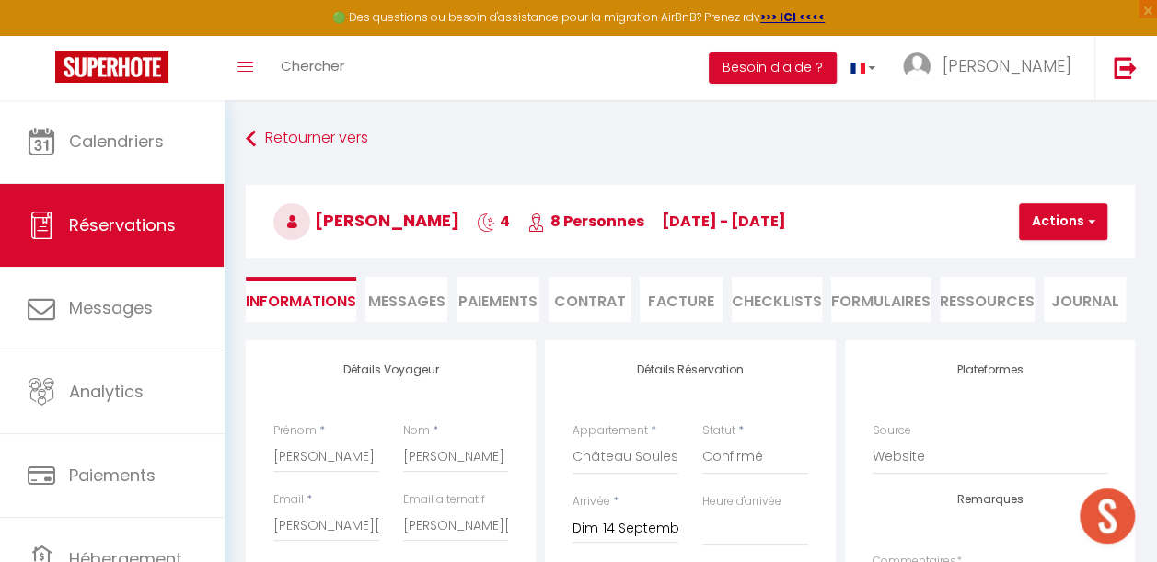
type input "220"
type input "66.08"
select select
checkbox input "false"
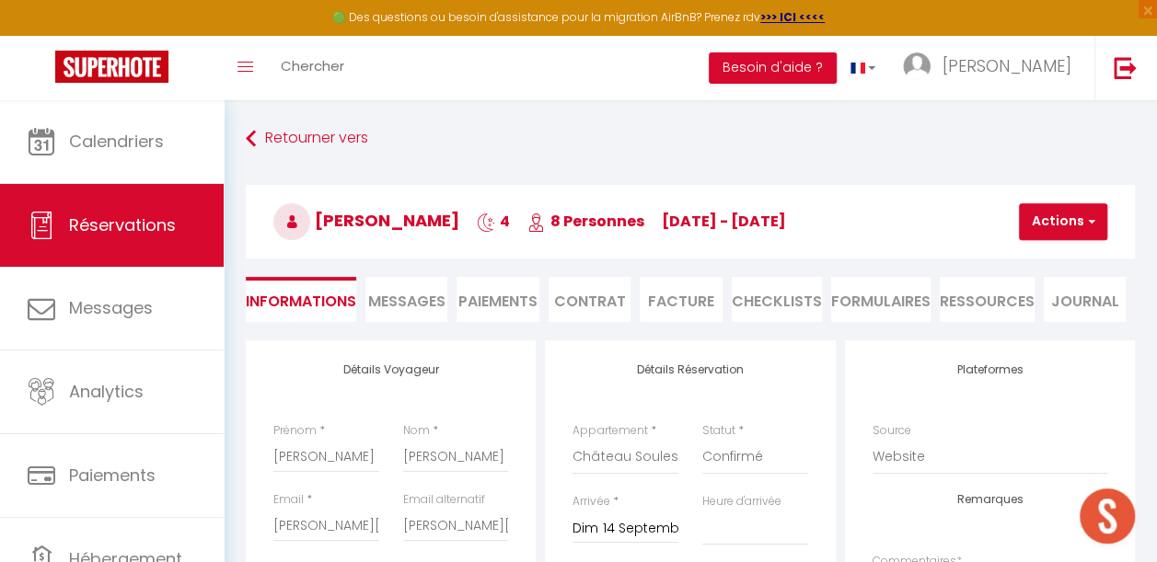
select select "15:00"
select select "08:00"
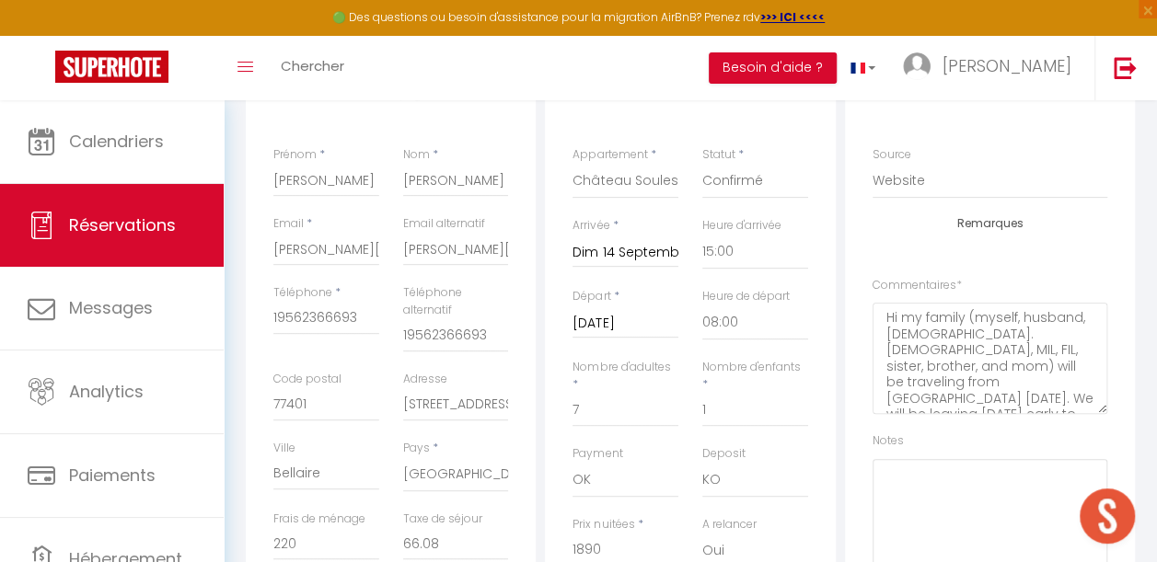
scroll to position [460, 0]
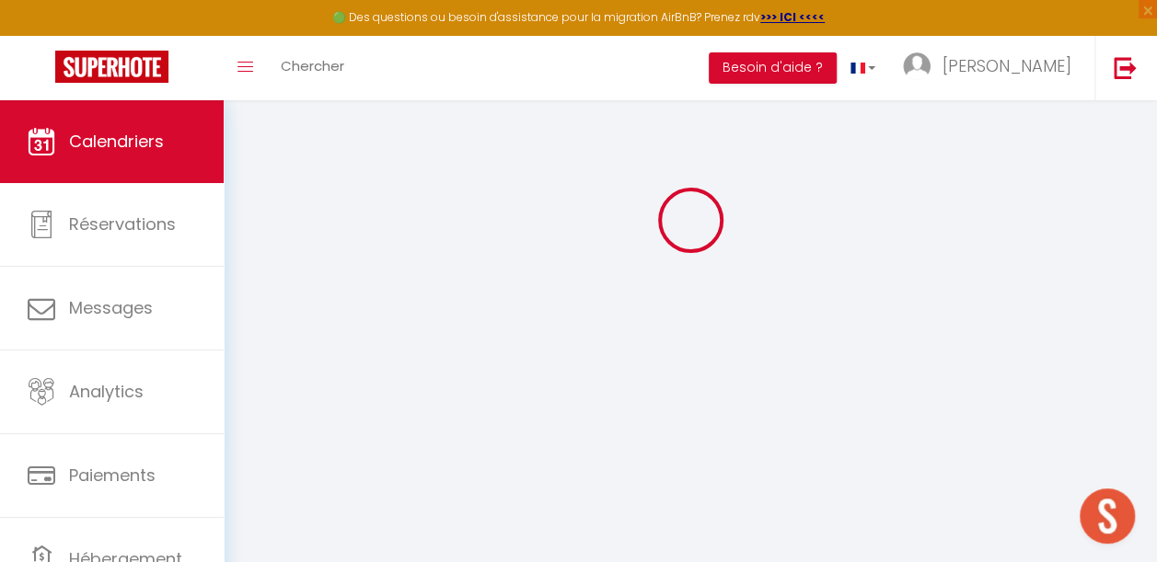
scroll to position [100, 0]
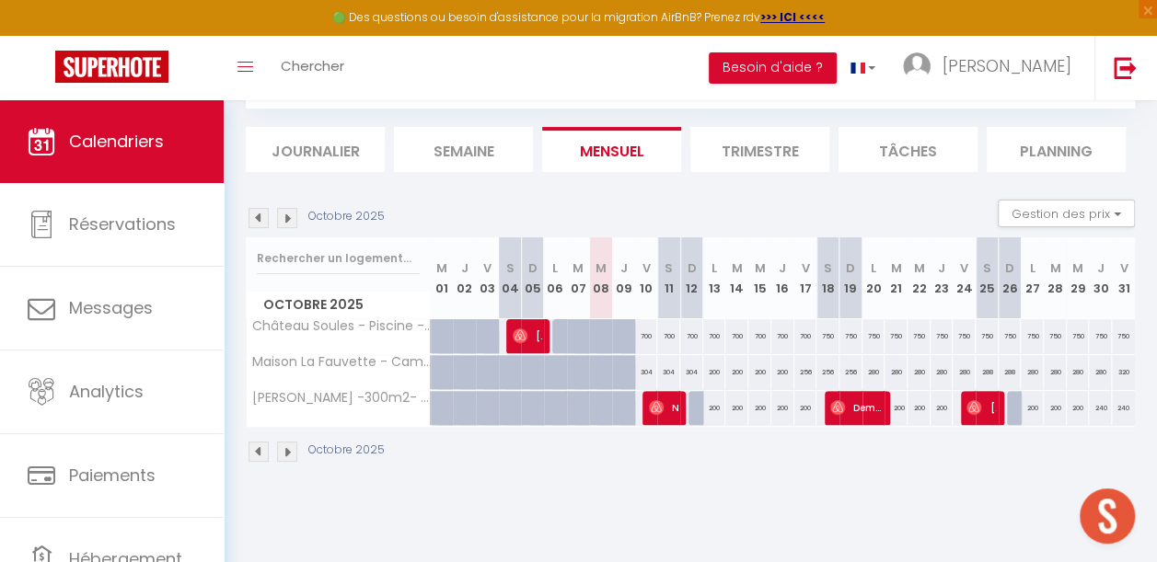
click at [261, 219] on img at bounding box center [259, 218] width 20 height 20
select select
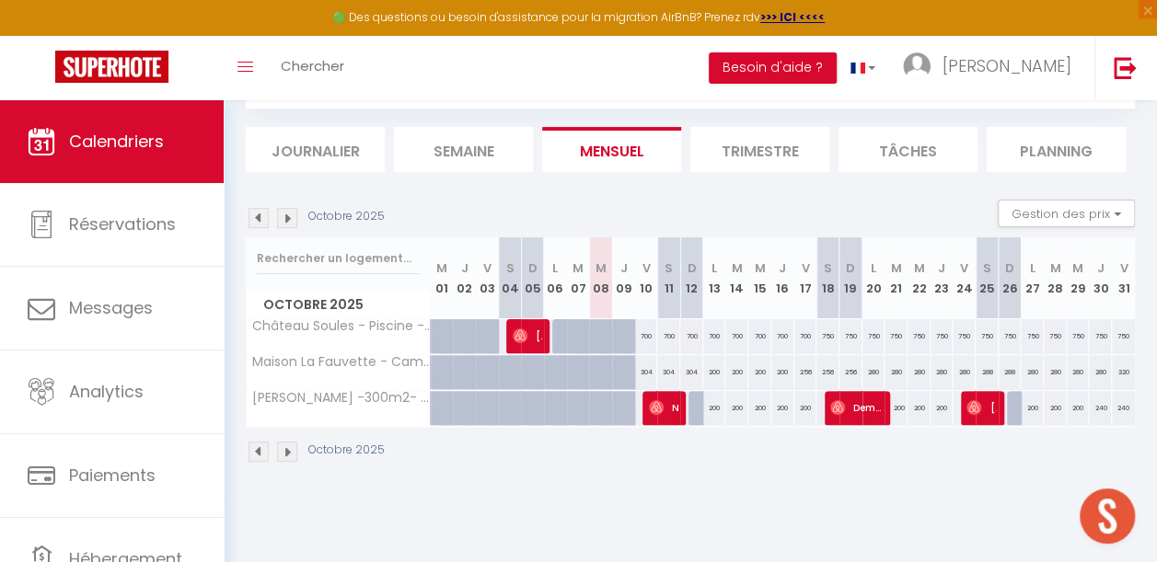
select select
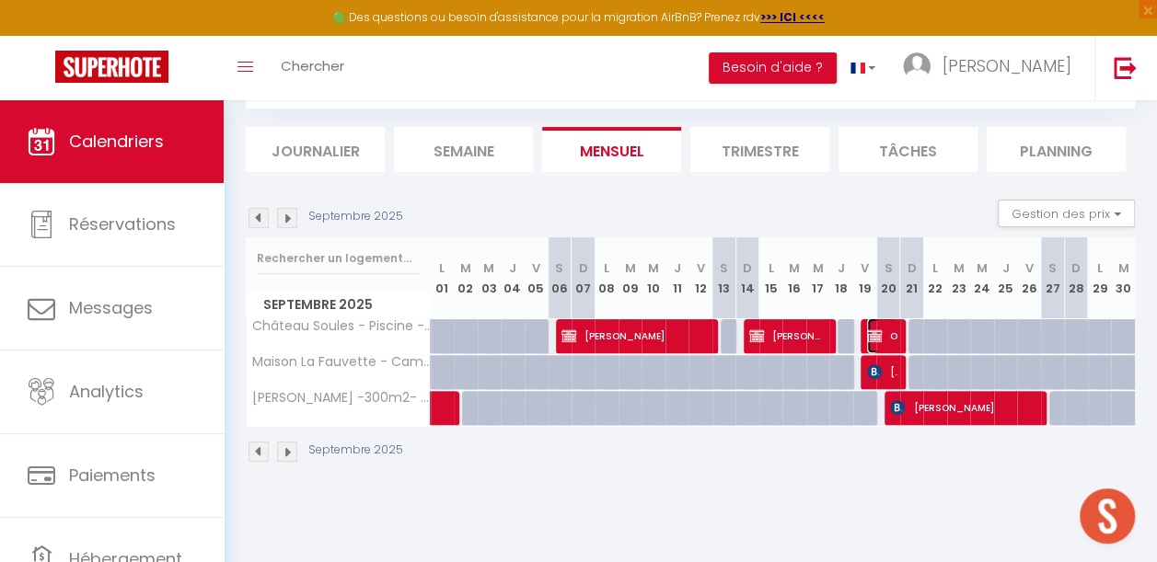
click at [874, 337] on span "ORBITICS SAS" at bounding box center [882, 335] width 30 height 35
select select "OK"
select select "0"
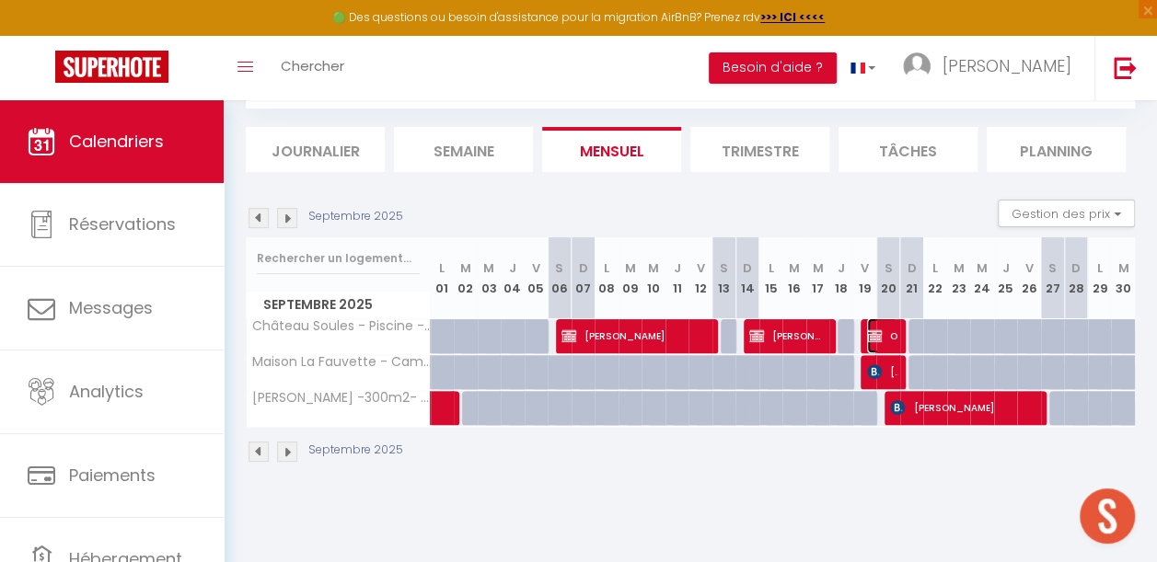
select select "1"
select select
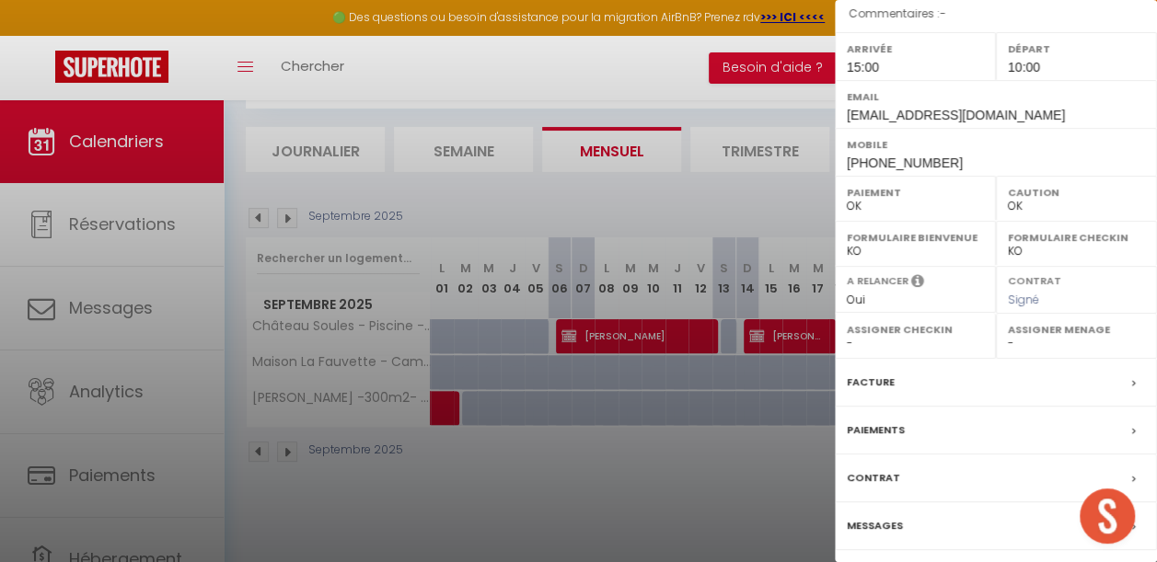
scroll to position [309, 0]
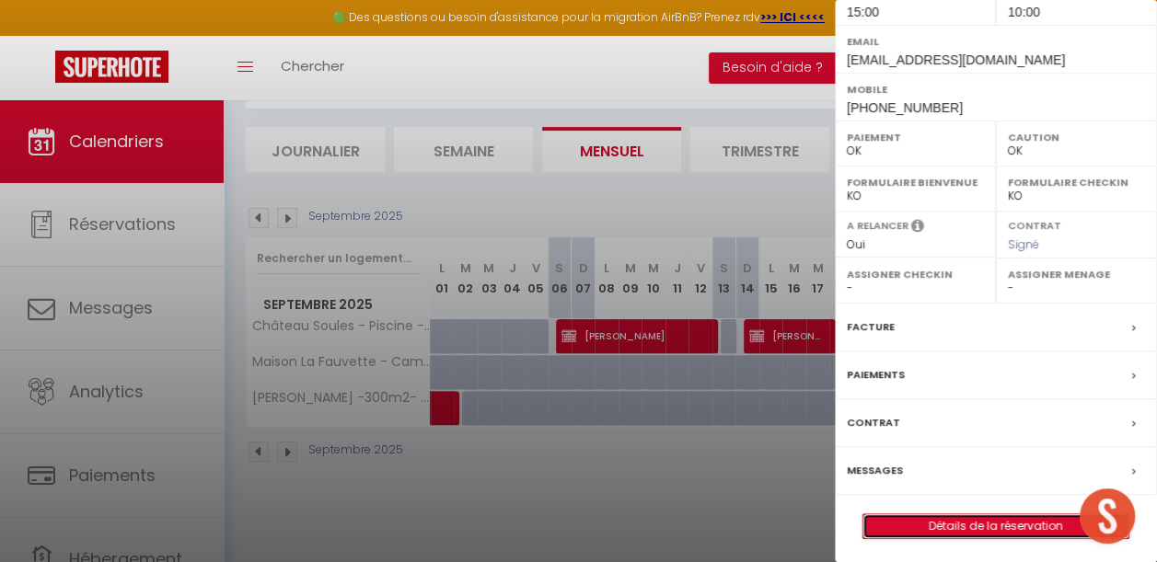
click at [909, 526] on link "Détails de la réservation" at bounding box center [995, 527] width 265 height 24
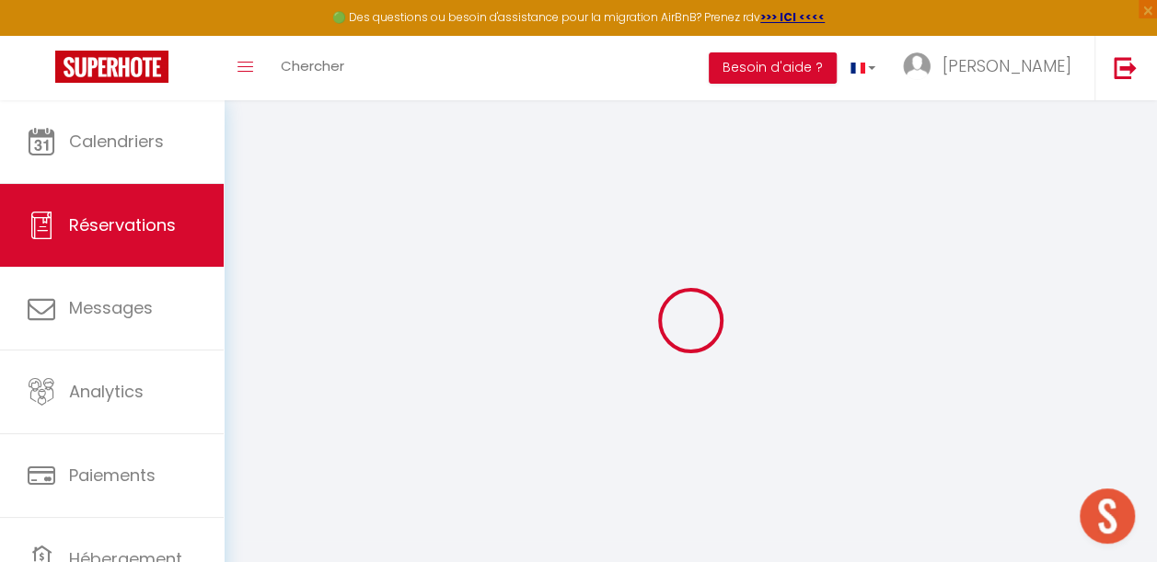
scroll to position [100, 0]
select select
checkbox input "false"
select select
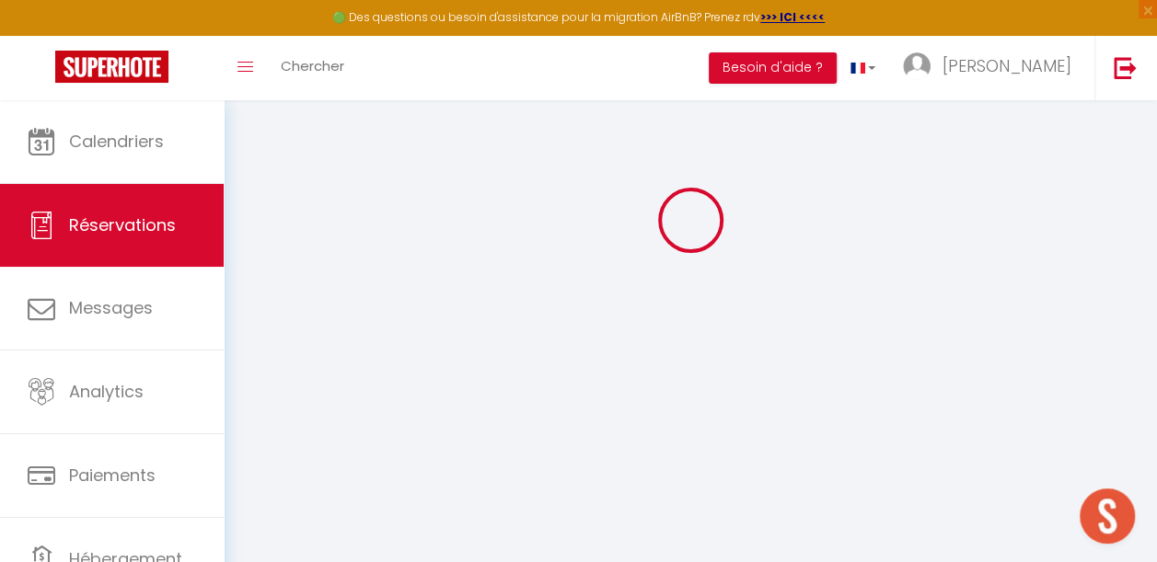
select select
checkbox input "false"
type input "362"
type input "36"
select select
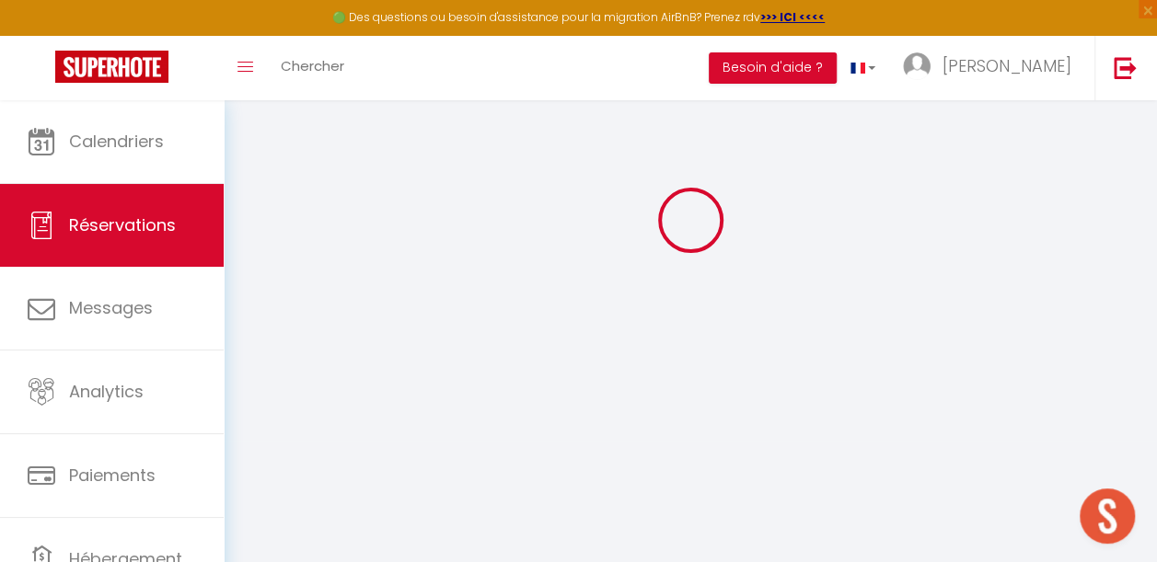
select select
checkbox input "false"
select select "15:00"
select select "10:00"
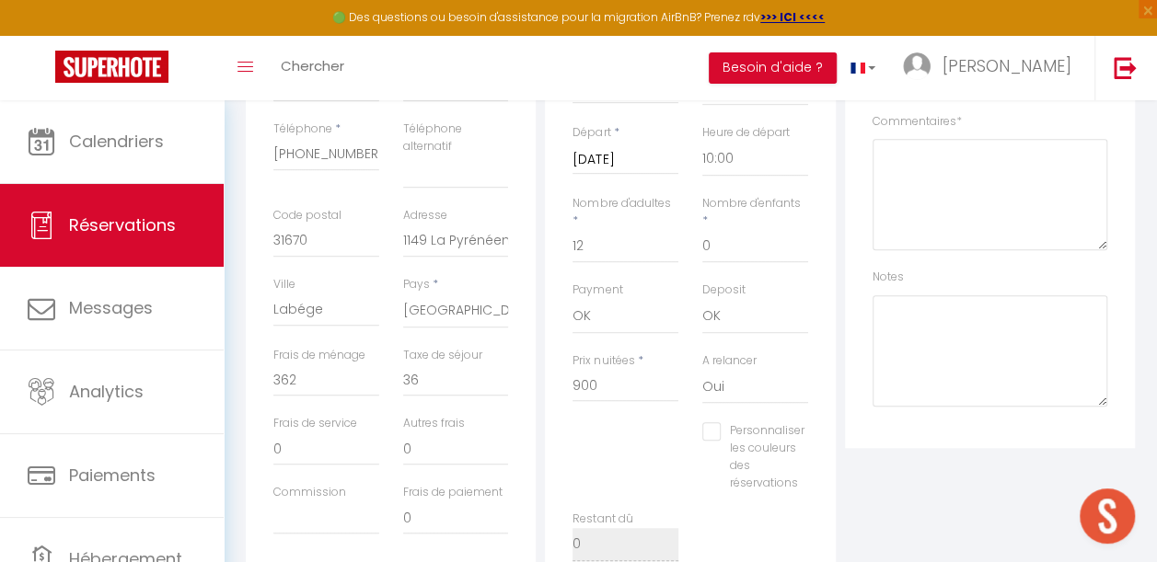
scroll to position [469, 0]
